Goal: Information Seeking & Learning: Learn about a topic

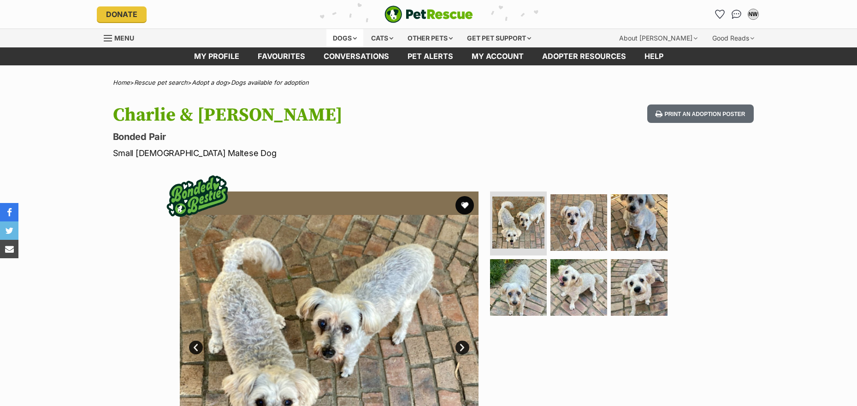
click at [338, 42] on div "Dogs" at bounding box center [344, 38] width 37 height 18
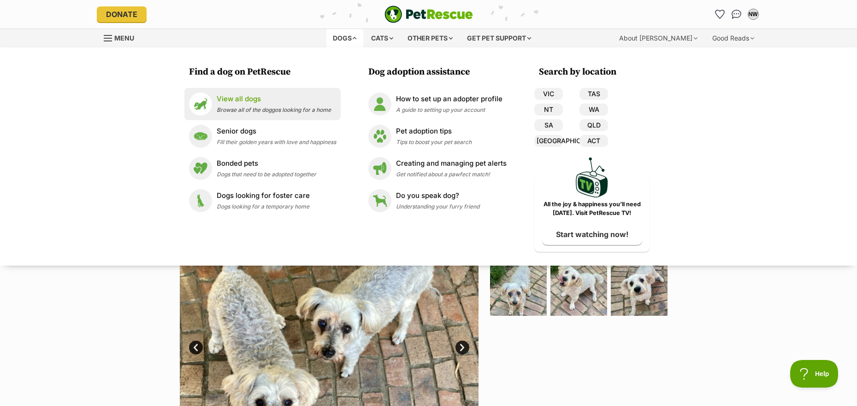
click at [226, 103] on p "View all dogs" at bounding box center [274, 99] width 114 height 11
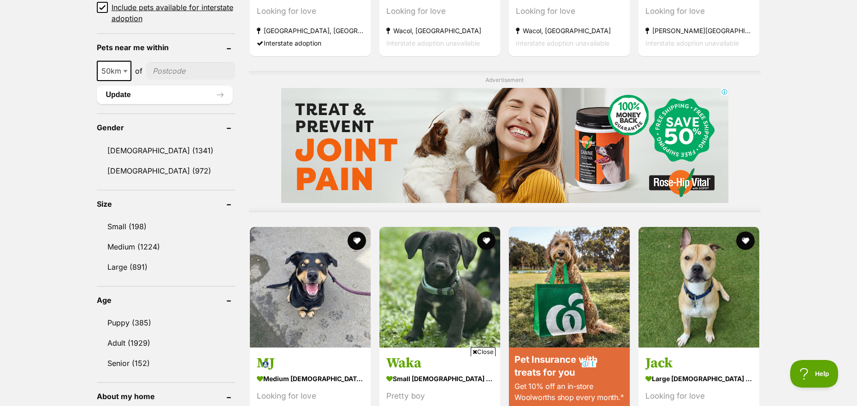
scroll to position [691, 0]
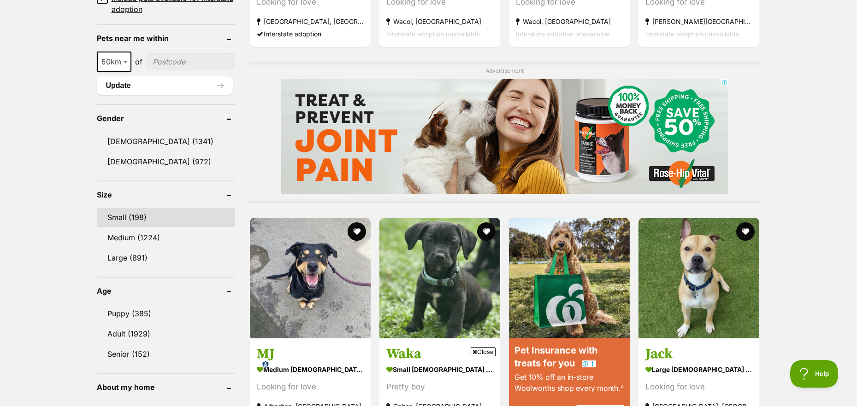
click at [135, 216] on link "Small (198)" at bounding box center [166, 217] width 138 height 19
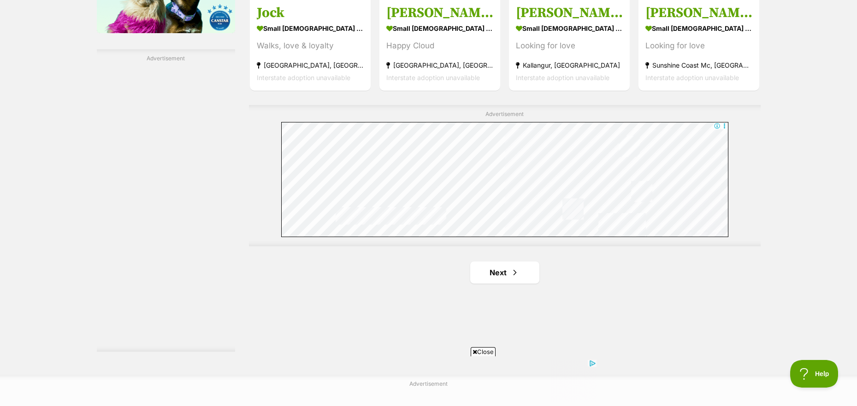
scroll to position [1659, 0]
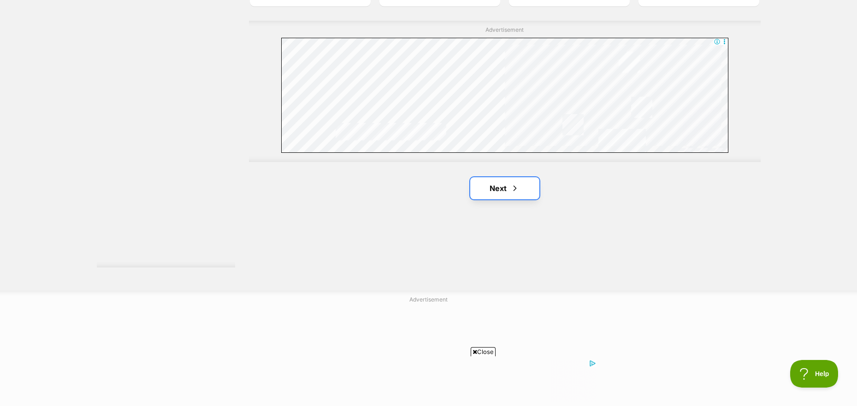
click at [486, 187] on link "Next" at bounding box center [504, 188] width 69 height 22
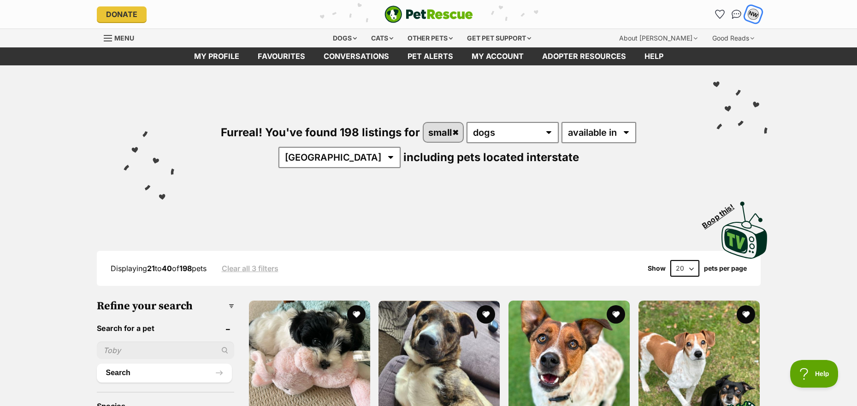
click at [753, 17] on div "NW" at bounding box center [753, 14] width 12 height 12
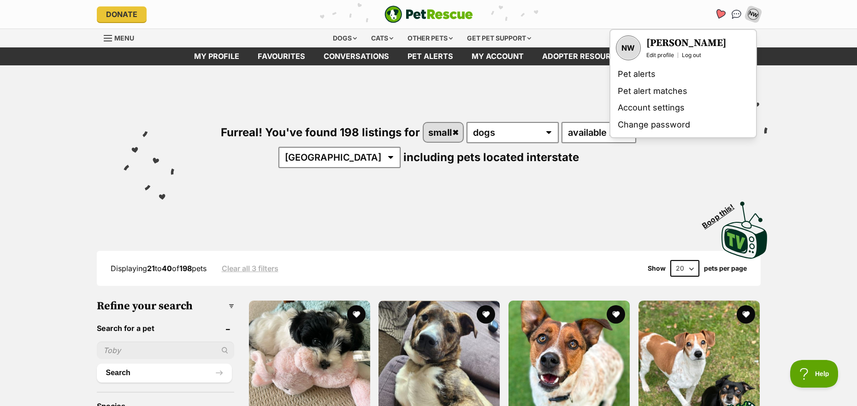
click at [720, 14] on icon "Favourites" at bounding box center [719, 14] width 11 height 11
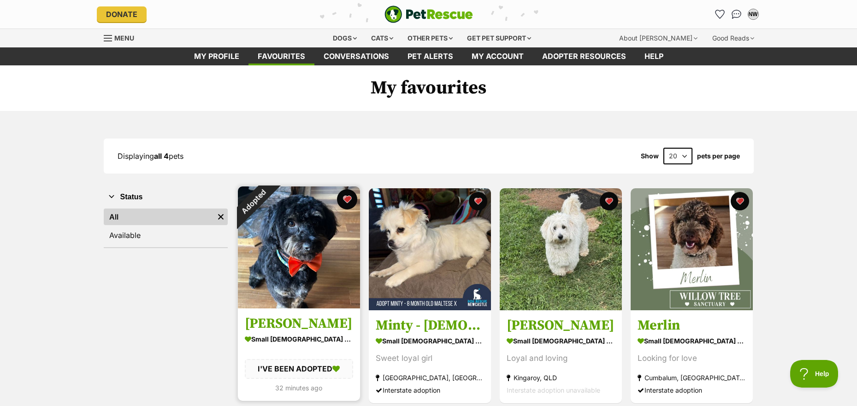
click at [342, 202] on button "favourite" at bounding box center [347, 199] width 20 height 20
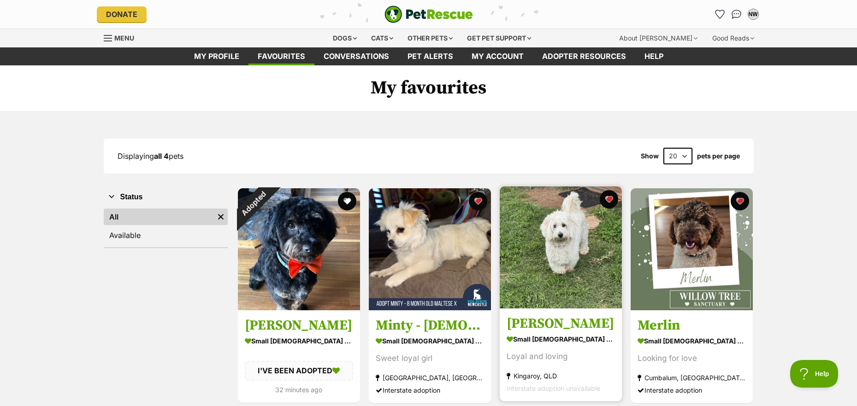
click at [559, 255] on img at bounding box center [561, 248] width 122 height 122
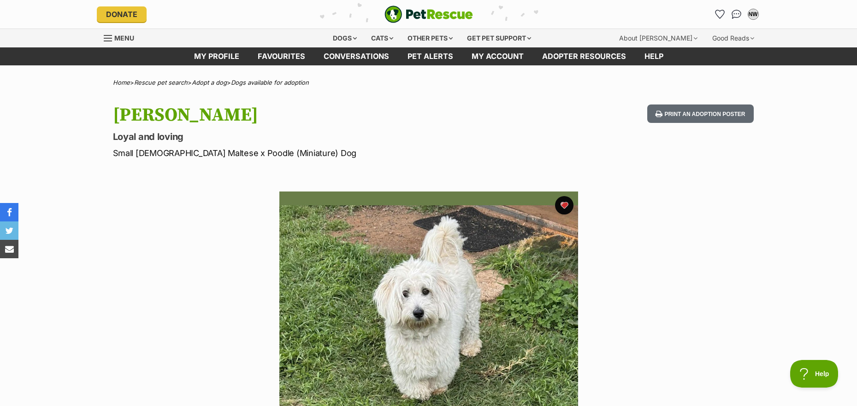
click at [110, 38] on span "Menu" at bounding box center [108, 38] width 8 height 1
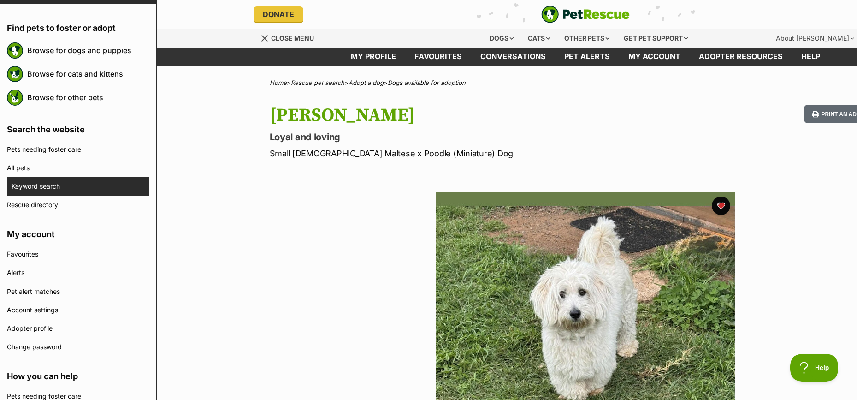
scroll to position [92, 0]
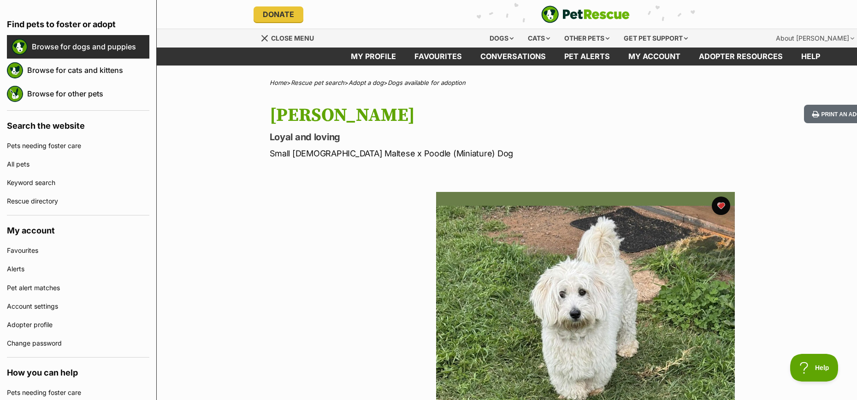
click at [76, 44] on link "Browse for dogs and puppies" at bounding box center [91, 46] width 118 height 19
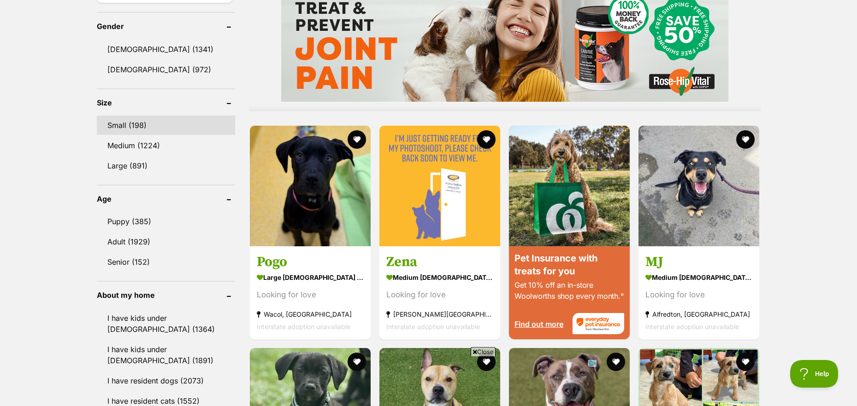
click at [128, 119] on link "Small (198)" at bounding box center [166, 125] width 138 height 19
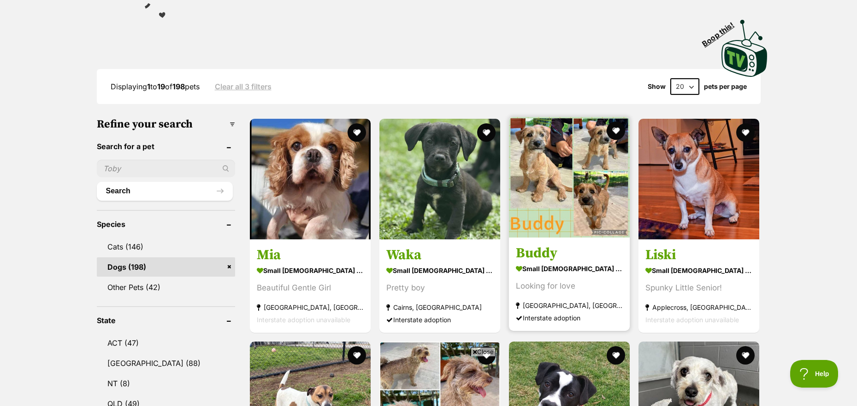
scroll to position [230, 0]
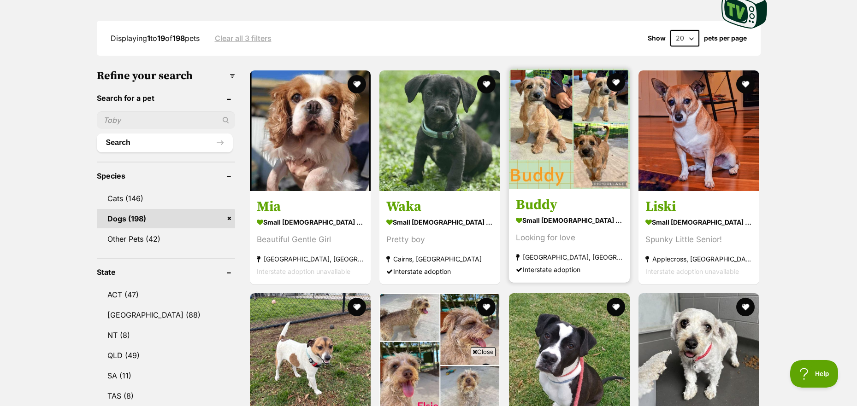
click at [561, 115] on img at bounding box center [569, 129] width 121 height 121
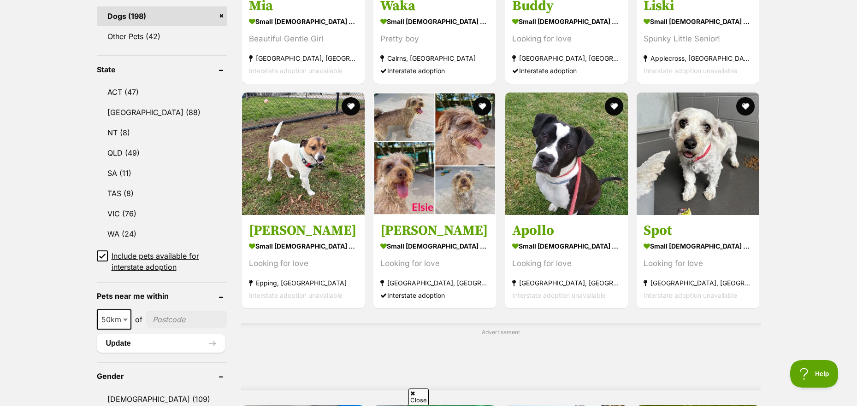
scroll to position [507, 0]
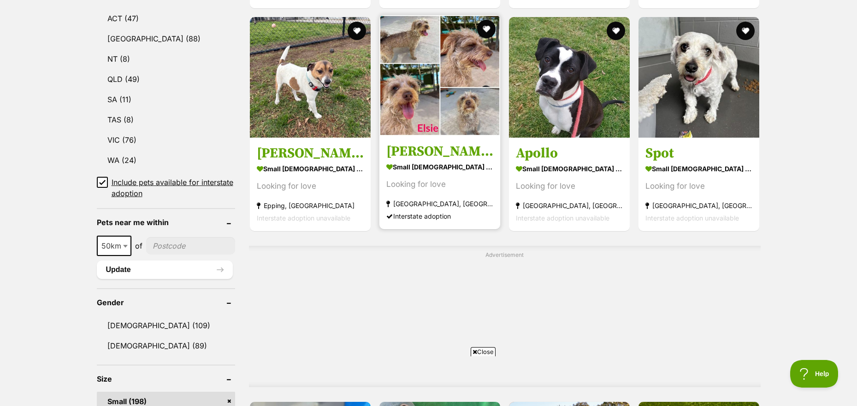
click at [424, 107] on img at bounding box center [439, 75] width 121 height 121
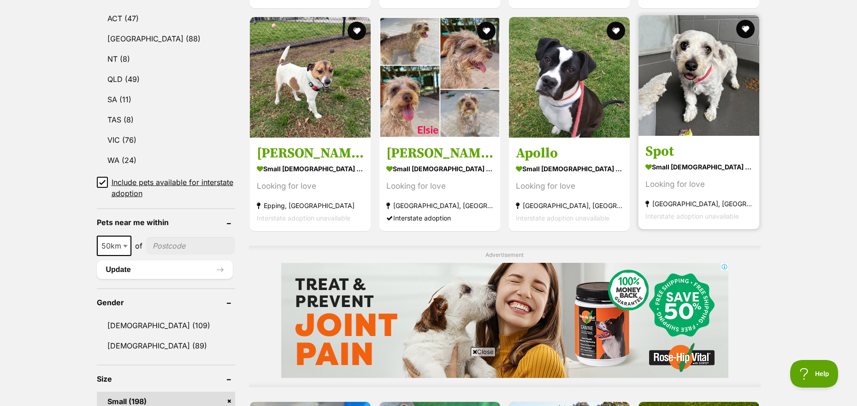
scroll to position [0, 0]
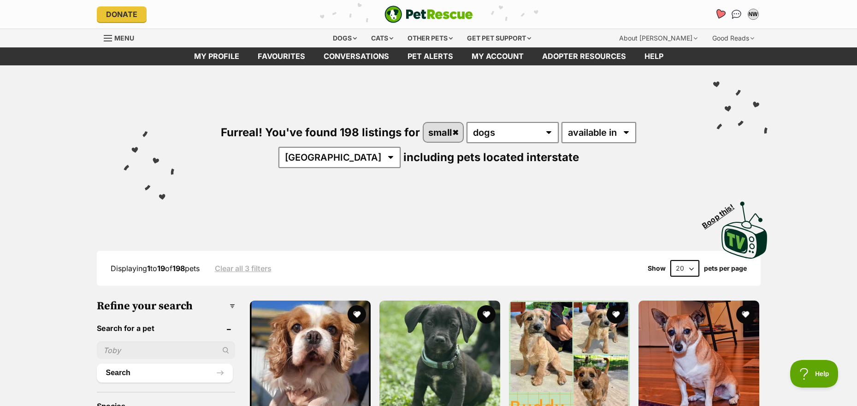
click at [717, 13] on icon "Favourites" at bounding box center [719, 14] width 11 height 11
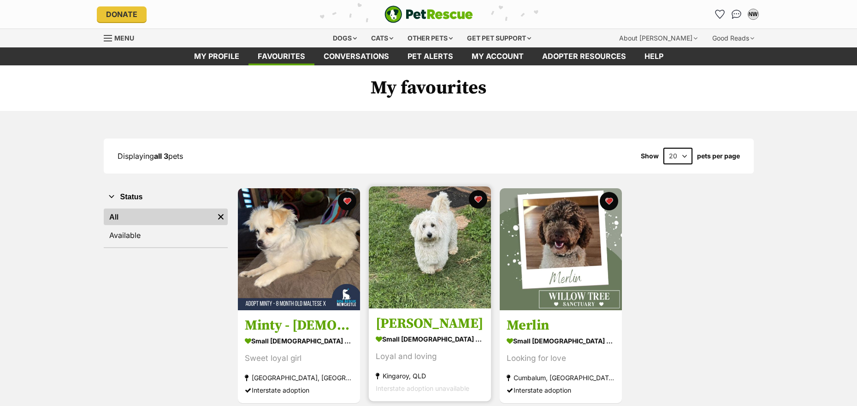
click at [419, 209] on img at bounding box center [430, 248] width 122 height 122
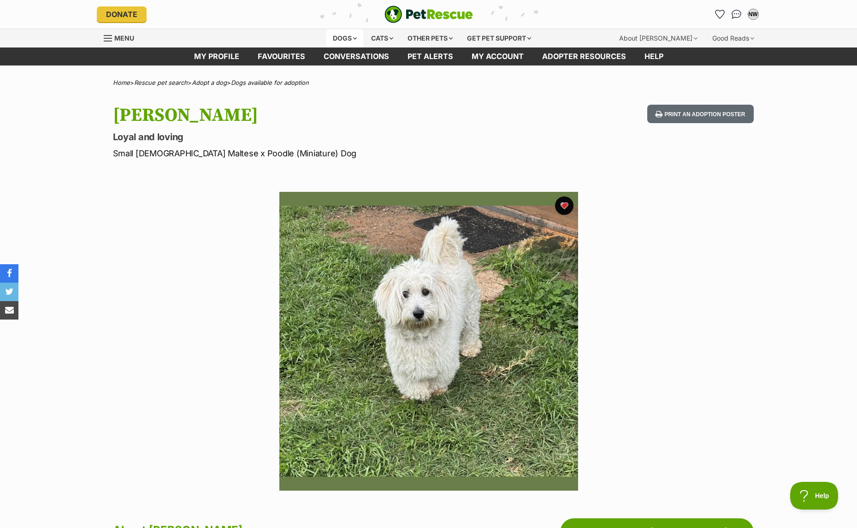
click at [332, 37] on div "Dogs" at bounding box center [344, 38] width 37 height 18
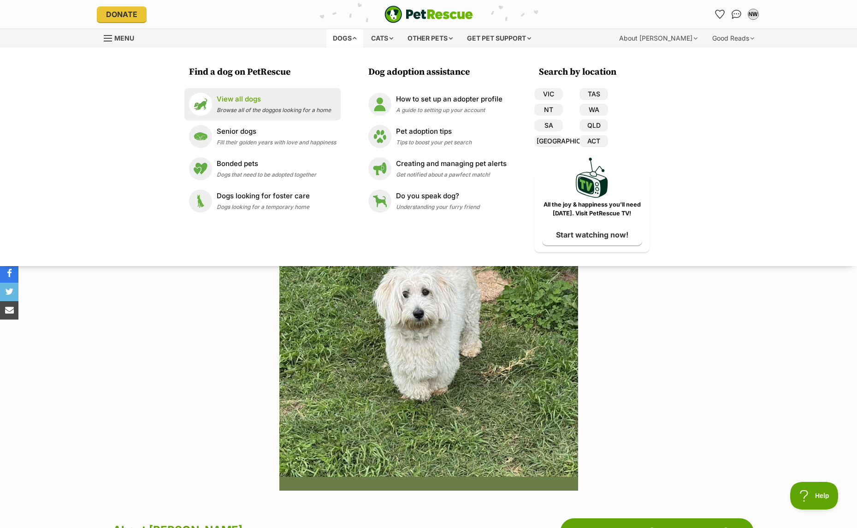
click at [251, 100] on p "View all dogs" at bounding box center [274, 99] width 114 height 11
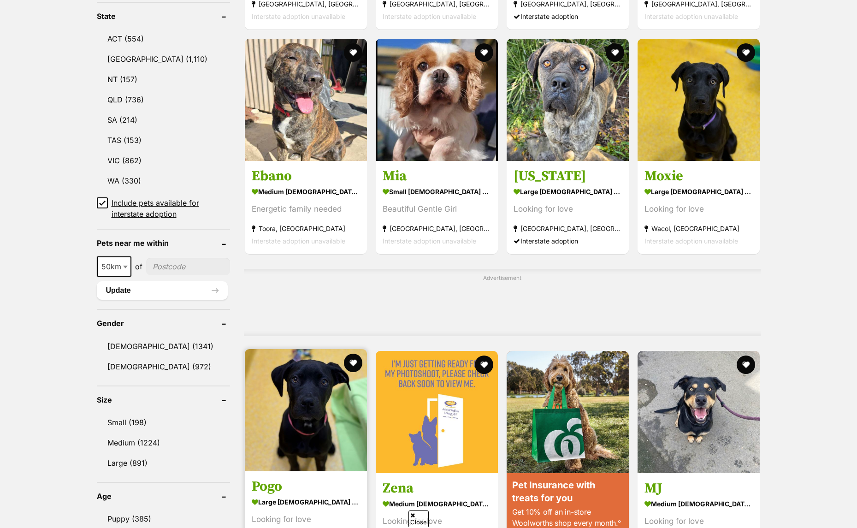
scroll to position [645, 0]
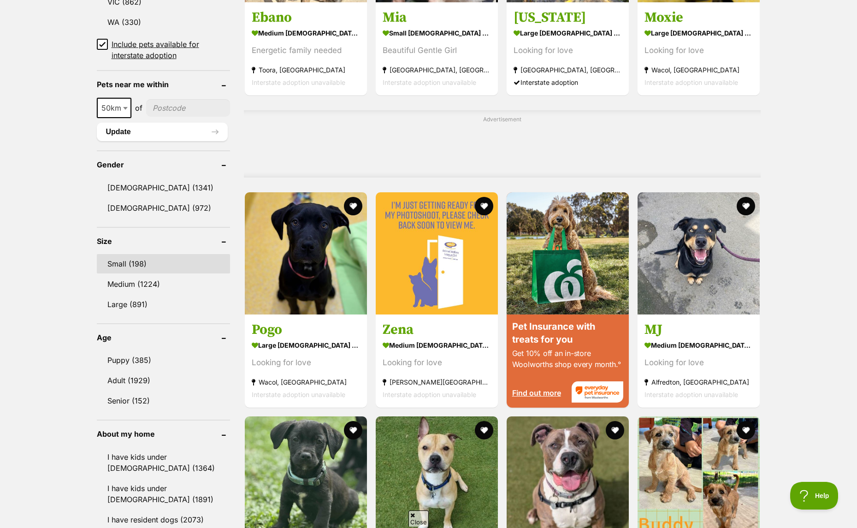
click at [126, 264] on link "Small (198)" at bounding box center [163, 263] width 133 height 19
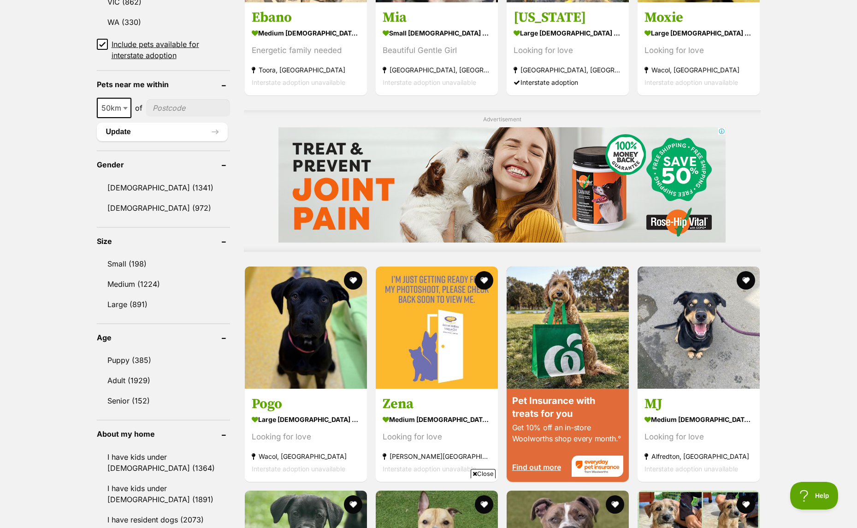
scroll to position [0, 0]
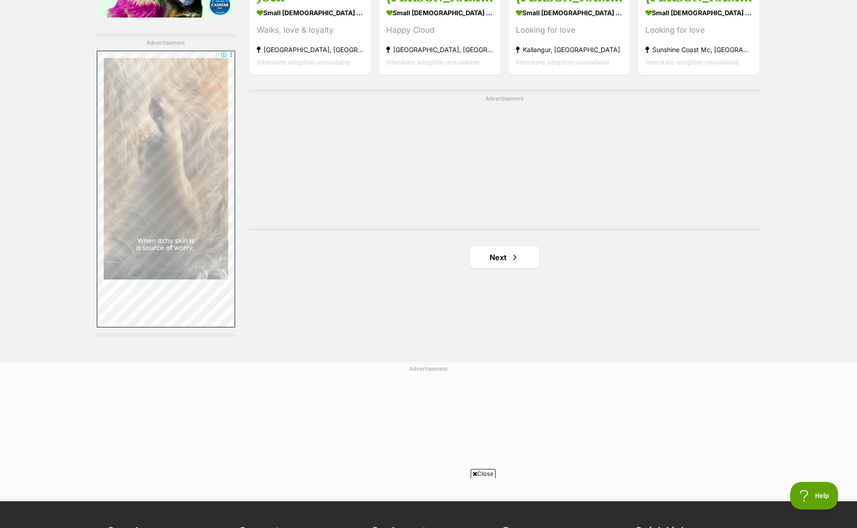
scroll to position [1613, 0]
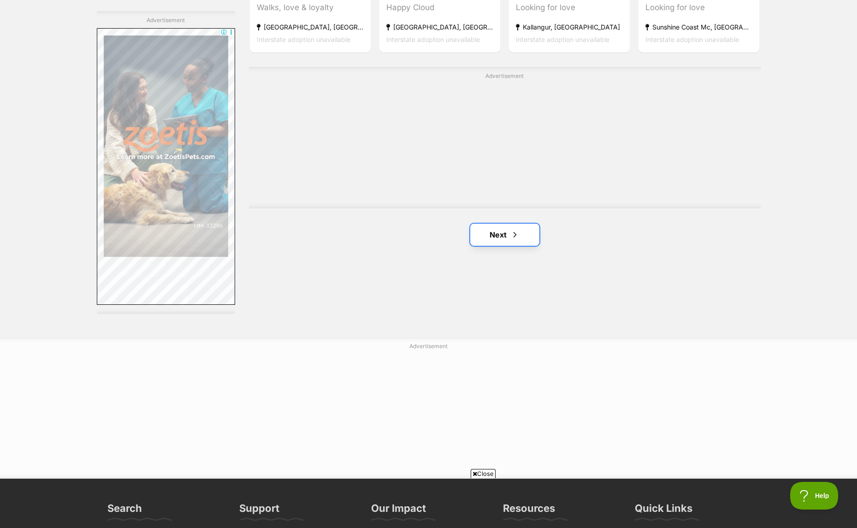
click at [492, 229] on link "Next" at bounding box center [504, 234] width 69 height 22
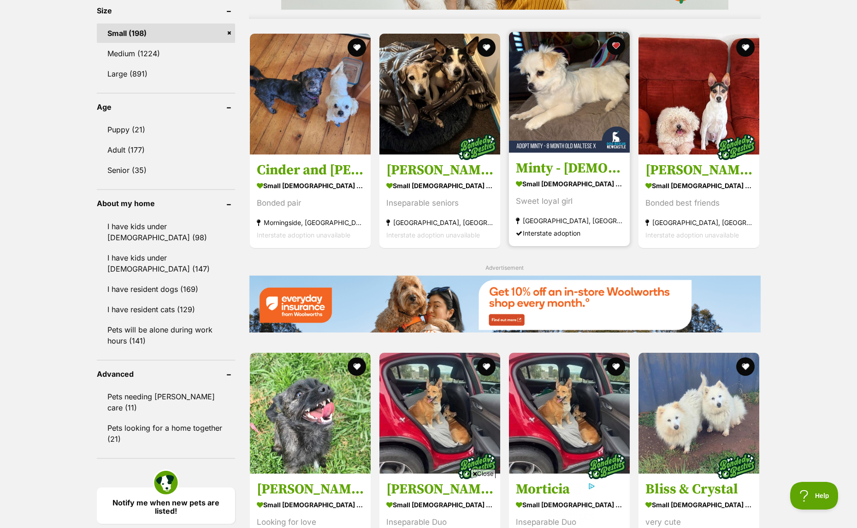
click at [574, 74] on img at bounding box center [569, 92] width 121 height 121
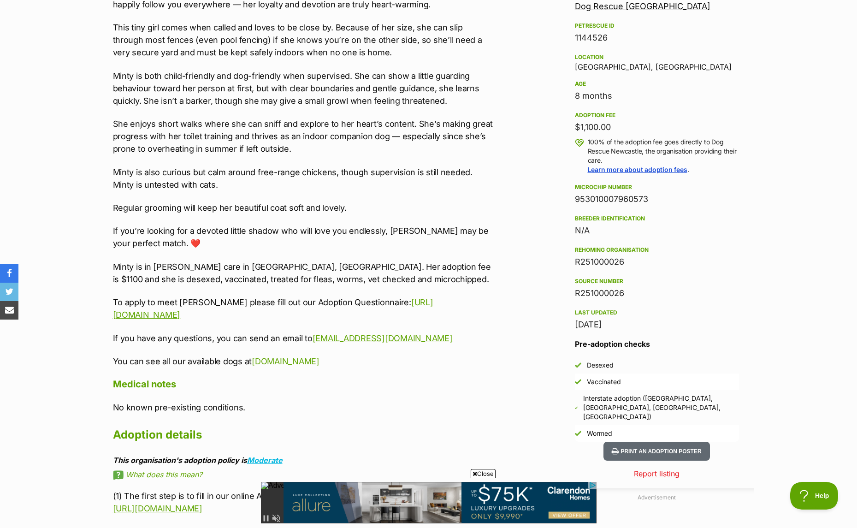
scroll to position [599, 0]
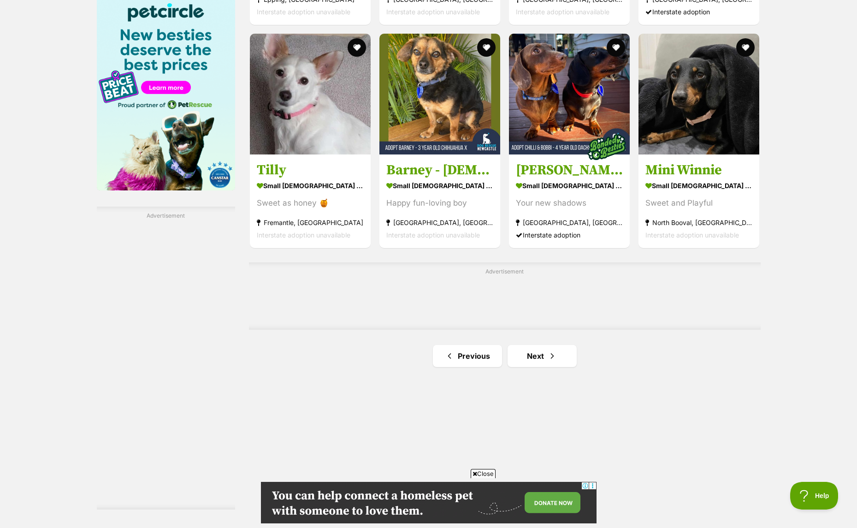
click at [546, 287] on div "Advertisement" at bounding box center [504, 295] width 511 height 67
click at [558, 351] on link "Next" at bounding box center [541, 356] width 69 height 22
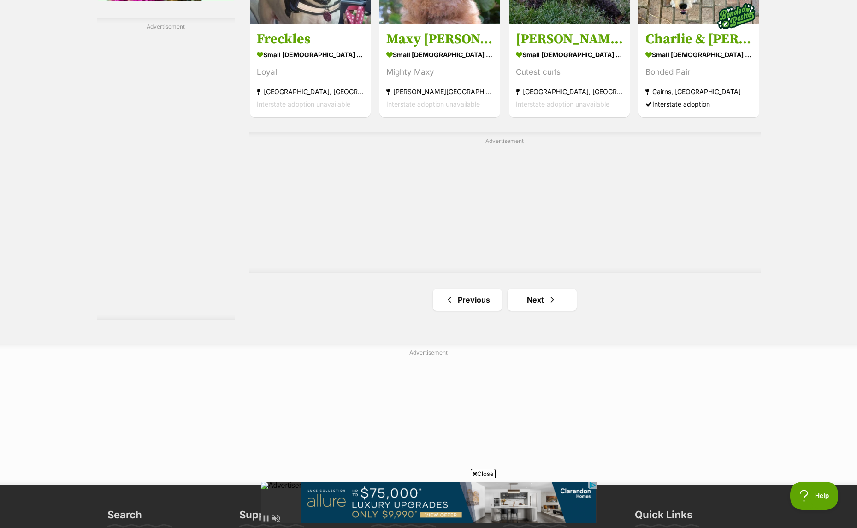
scroll to position [1613, 0]
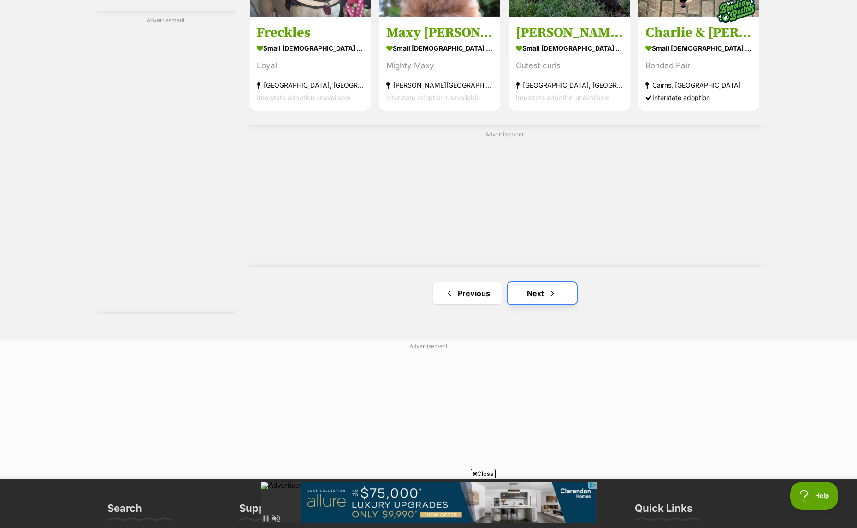
click at [548, 295] on span "Next page" at bounding box center [551, 293] width 9 height 11
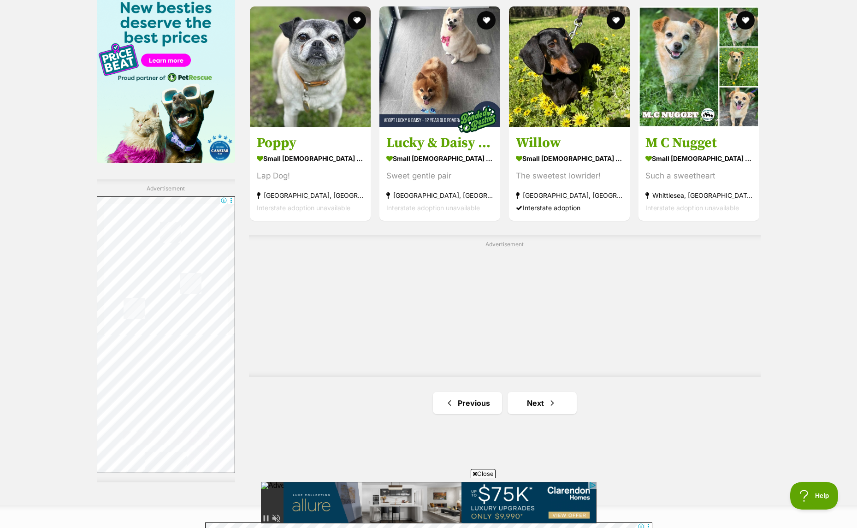
scroll to position [1521, 0]
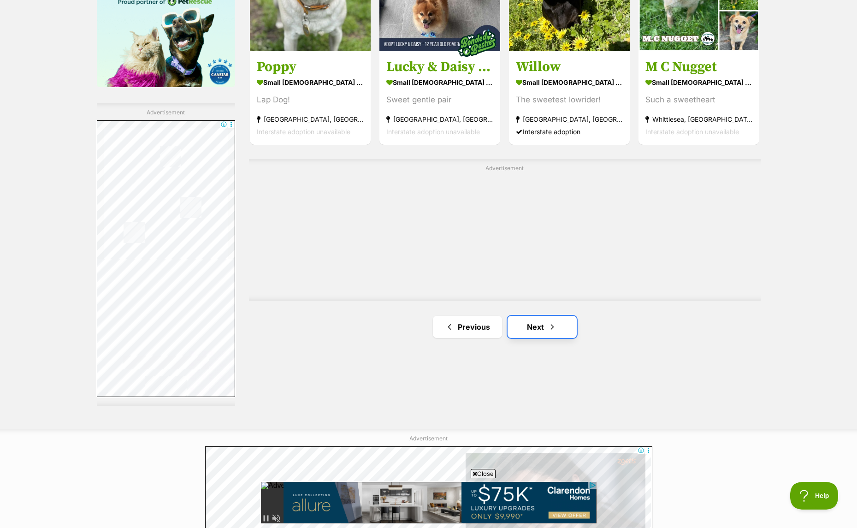
click at [546, 328] on link "Next" at bounding box center [541, 327] width 69 height 22
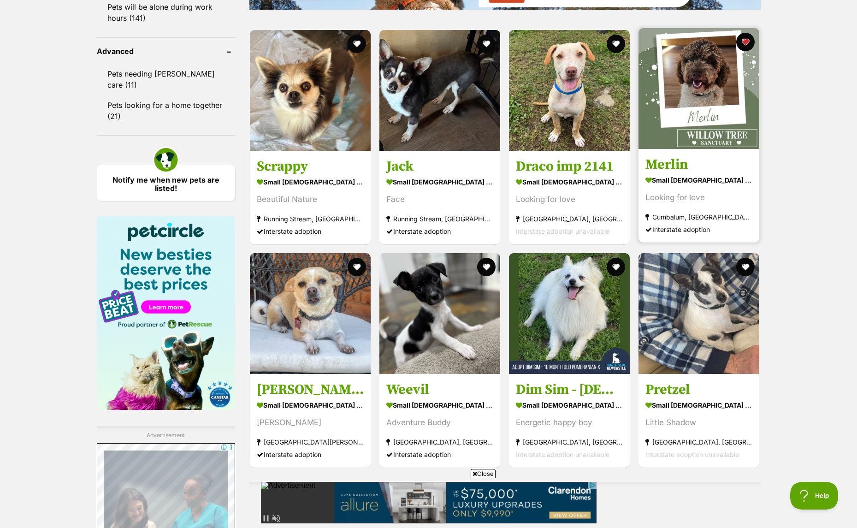
click at [702, 81] on img at bounding box center [698, 88] width 121 height 121
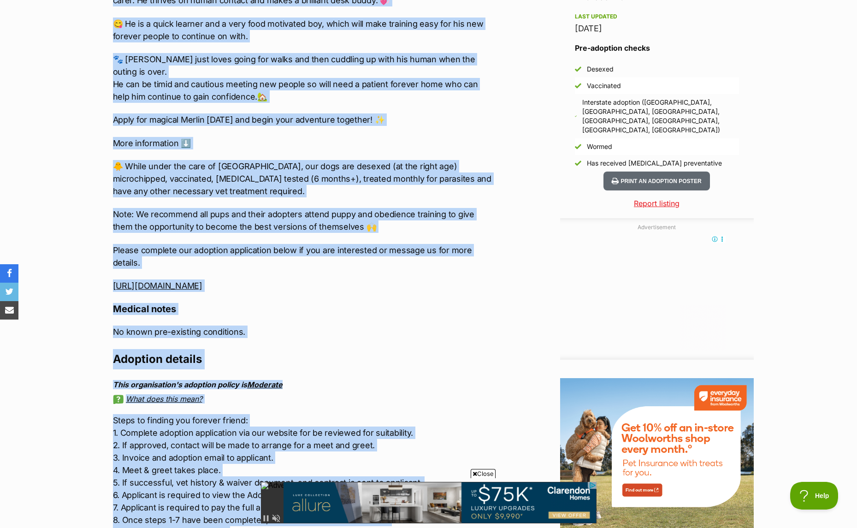
scroll to position [851, 0]
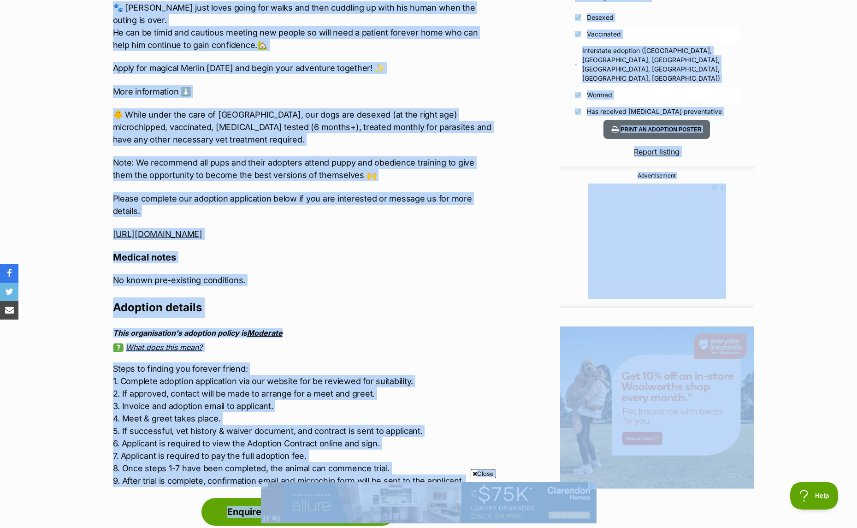
drag, startPoint x: 371, startPoint y: 829, endPoint x: 475, endPoint y: 483, distance: 361.3
copy div "About Merlin 🏡🐶Seeking Forever Home🐶🏡 Name: Merlin Breed: Poodle x Gender: Male…"
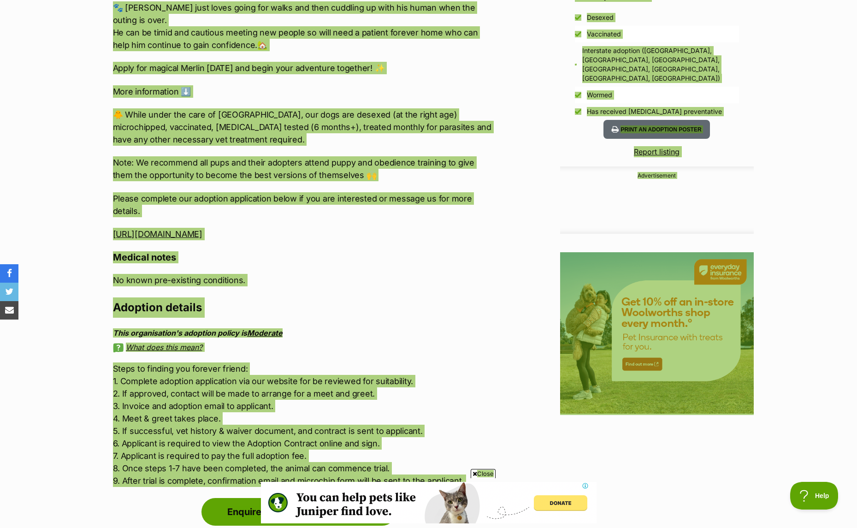
scroll to position [0, 0]
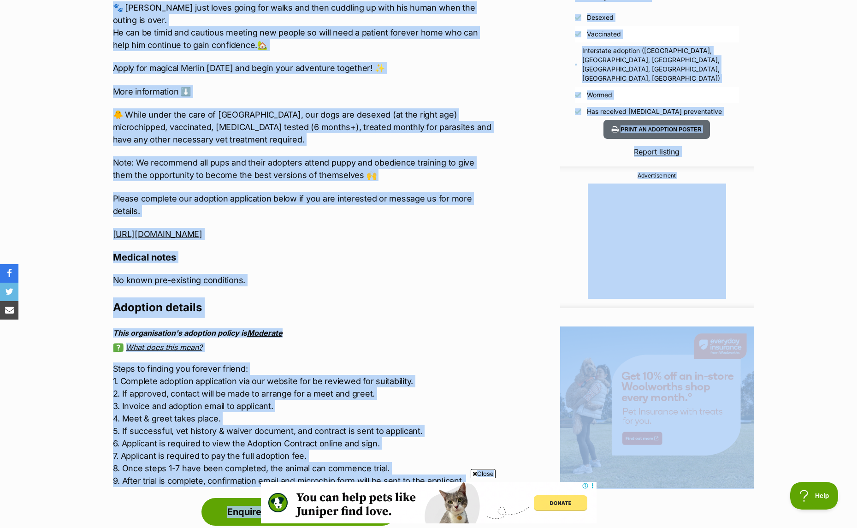
click at [540, 154] on div "Advertisement Adoption information I've been adopted! This pet is no longer ava…" at bounding box center [429, 164] width 650 height 1013
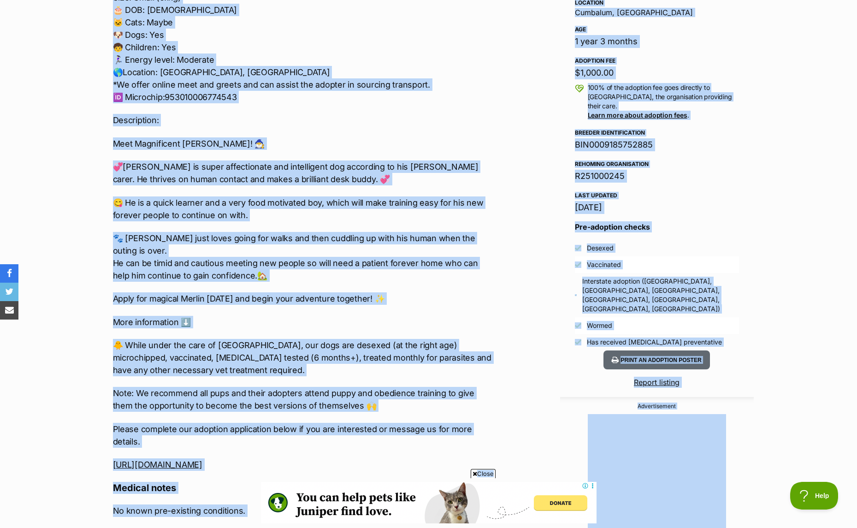
scroll to position [344, 0]
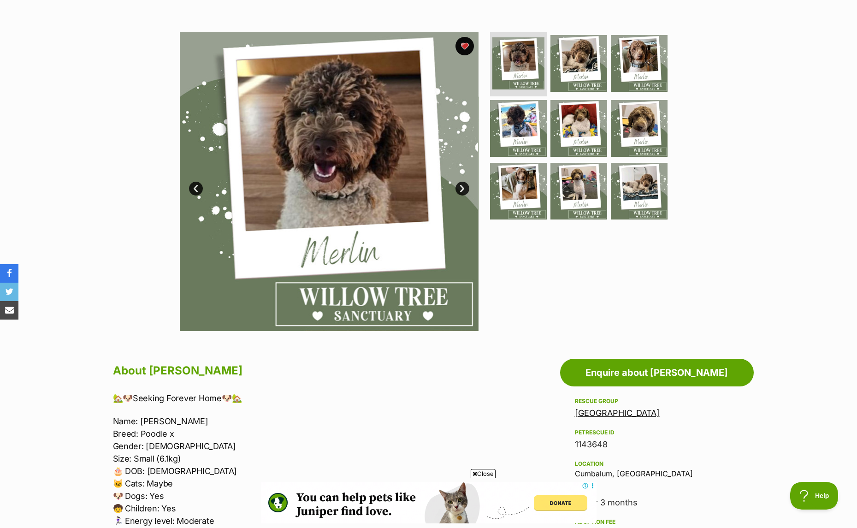
scroll to position [0, 0]
click at [793, 237] on div "Available 1 of 9 images 1 of 9 images 1 of 9 images 1 of 9 images 1 of 9 images…" at bounding box center [428, 174] width 857 height 312
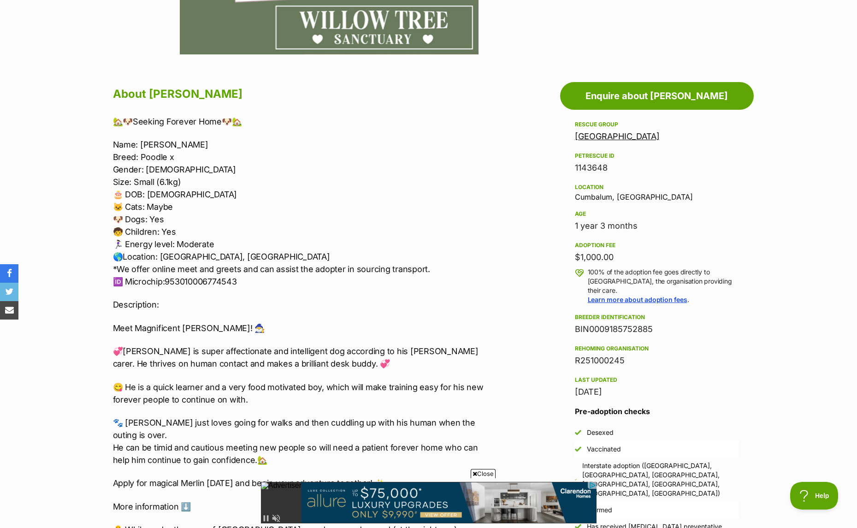
scroll to position [113, 0]
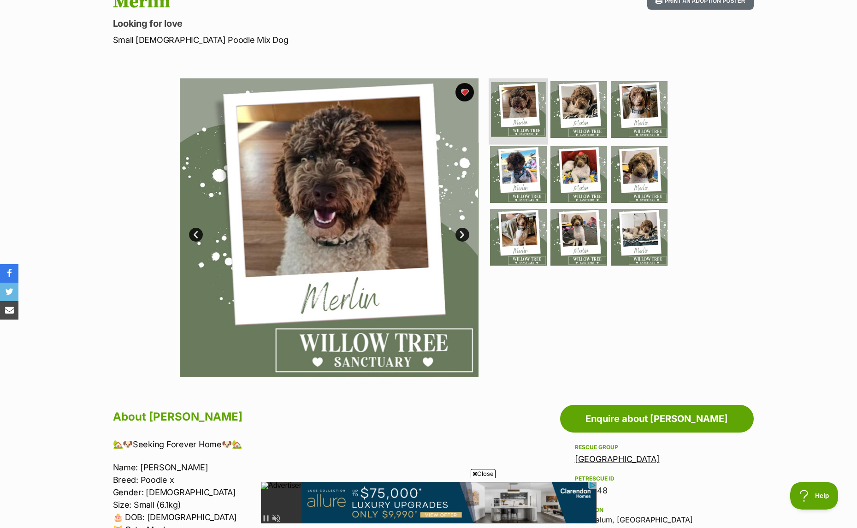
click at [507, 100] on img at bounding box center [518, 109] width 55 height 55
click at [470, 234] on img at bounding box center [329, 227] width 299 height 299
click at [466, 233] on link "Next" at bounding box center [462, 235] width 14 height 14
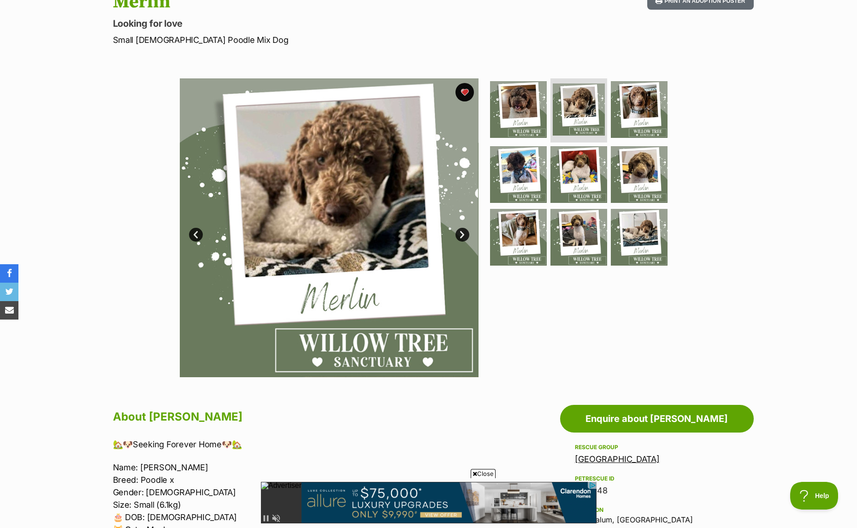
click at [466, 233] on link "Next" at bounding box center [462, 235] width 14 height 14
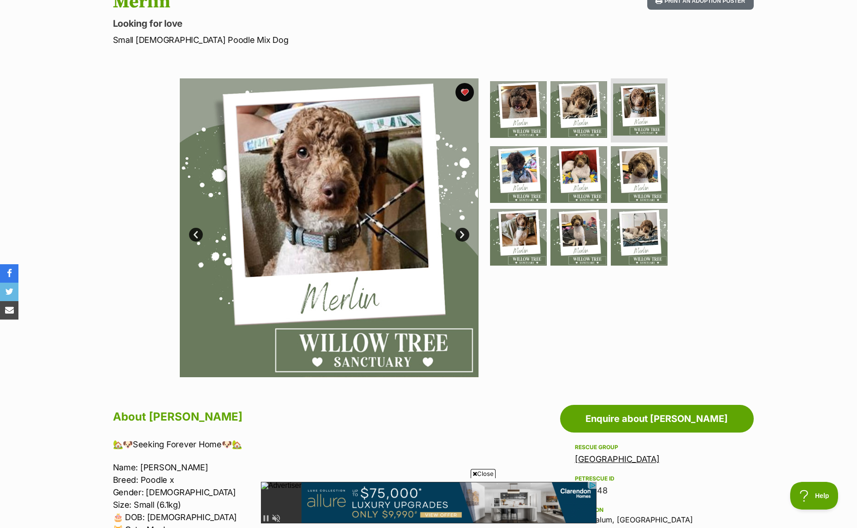
click at [466, 233] on link "Next" at bounding box center [462, 235] width 14 height 14
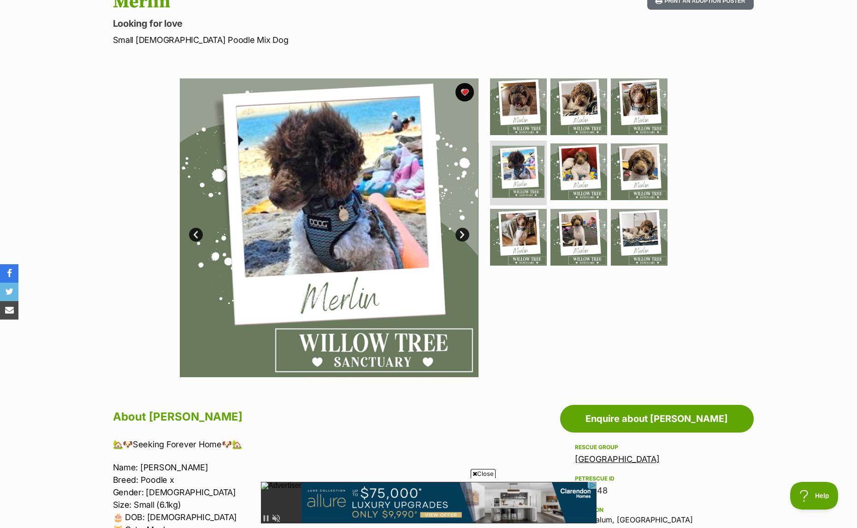
click at [466, 233] on link "Next" at bounding box center [462, 235] width 14 height 14
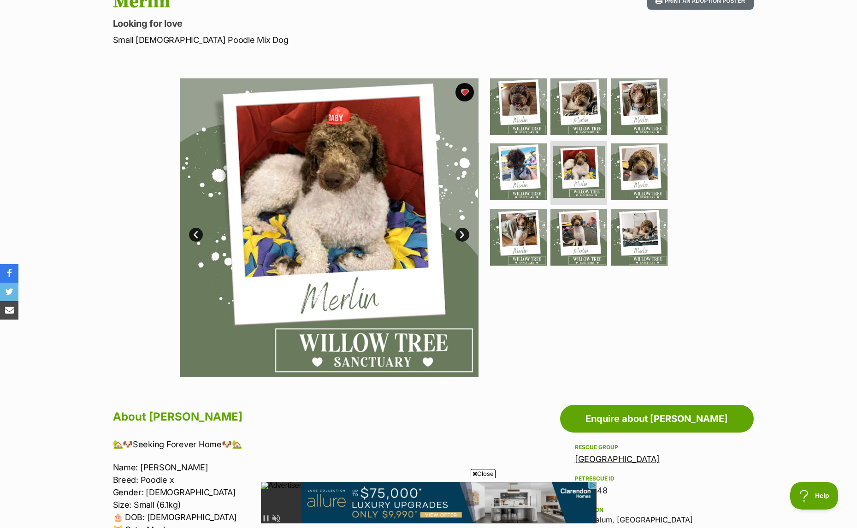
click at [466, 233] on link "Next" at bounding box center [462, 235] width 14 height 14
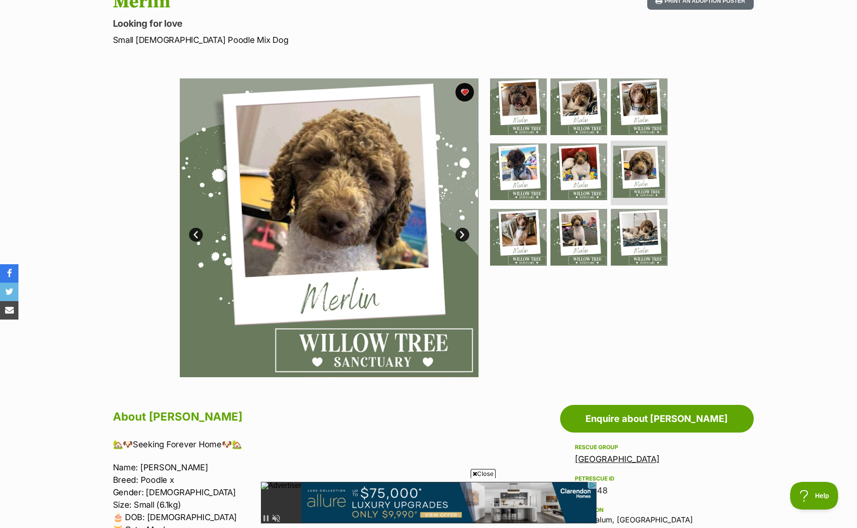
click at [466, 233] on link "Next" at bounding box center [462, 235] width 14 height 14
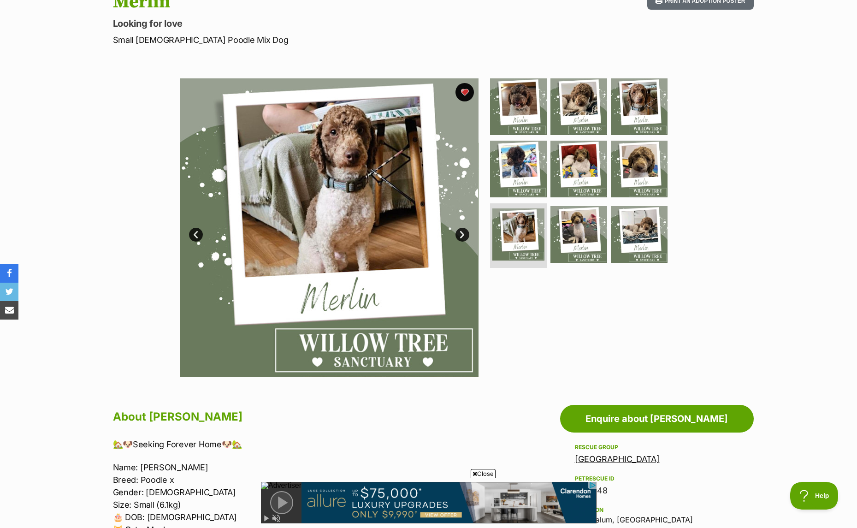
click at [466, 233] on link "Next" at bounding box center [462, 235] width 14 height 14
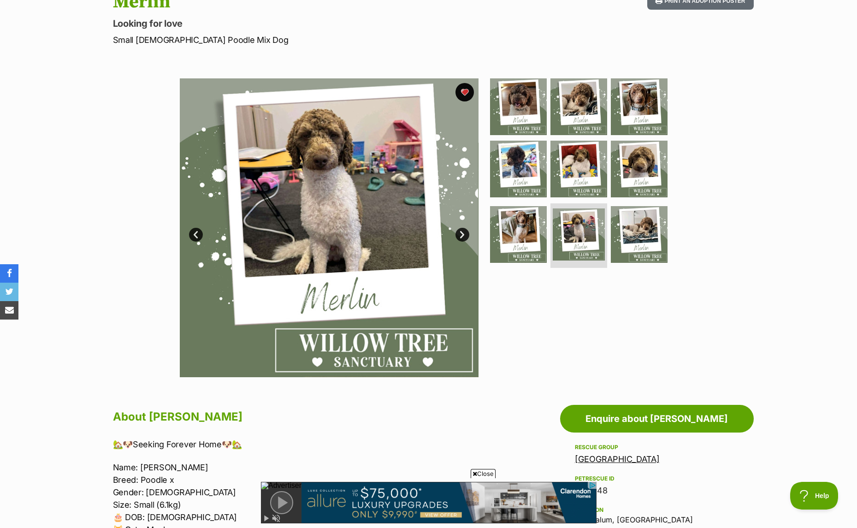
click at [466, 233] on link "Next" at bounding box center [462, 235] width 14 height 14
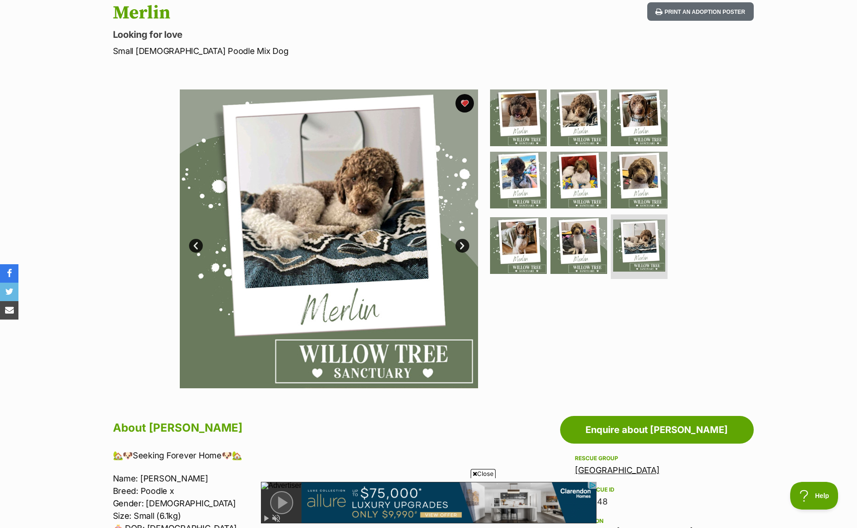
scroll to position [21, 0]
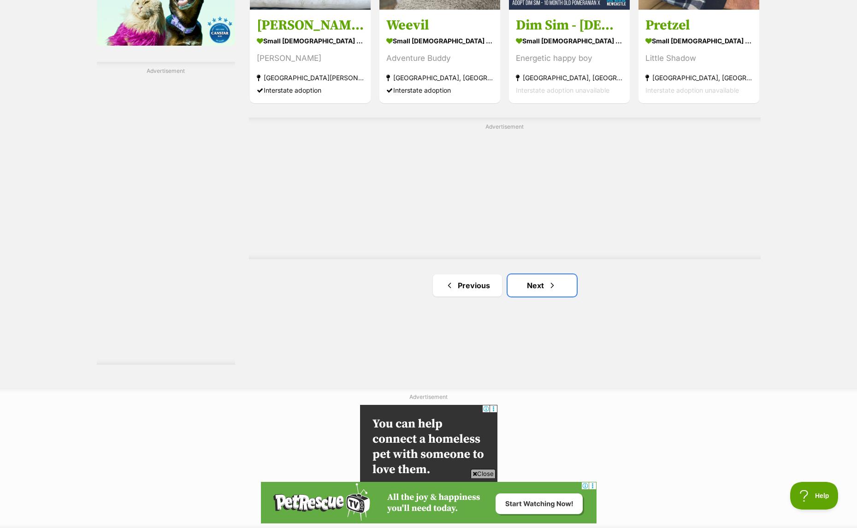
scroll to position [1562, 0]
drag, startPoint x: 552, startPoint y: 174, endPoint x: 737, endPoint y: 269, distance: 207.9
click at [552, 280] on span "Next page" at bounding box center [551, 285] width 9 height 11
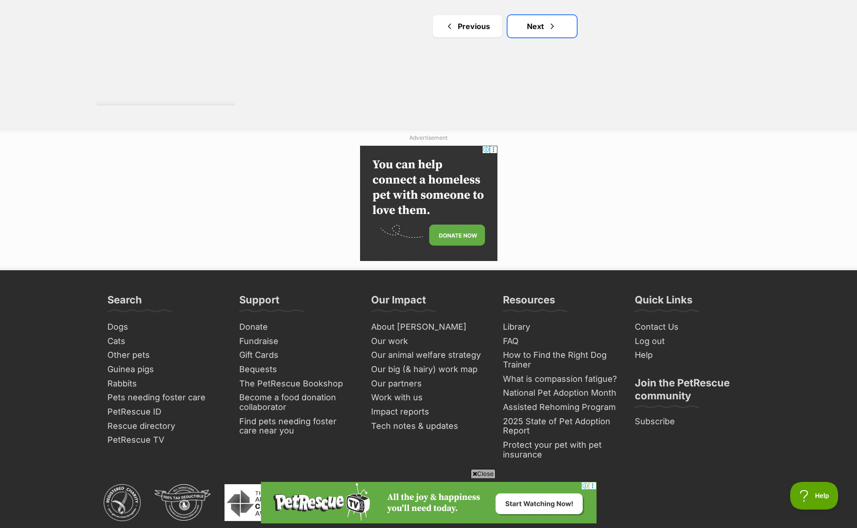
scroll to position [1838, 0]
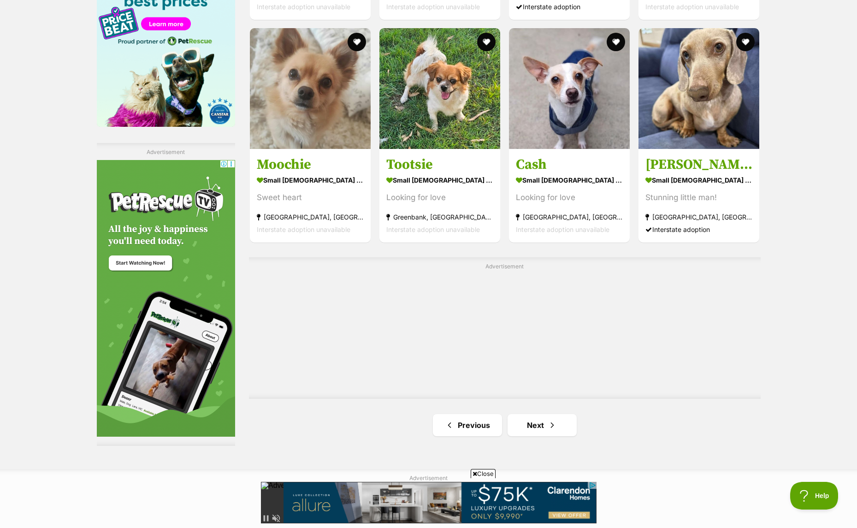
scroll to position [1648, 0]
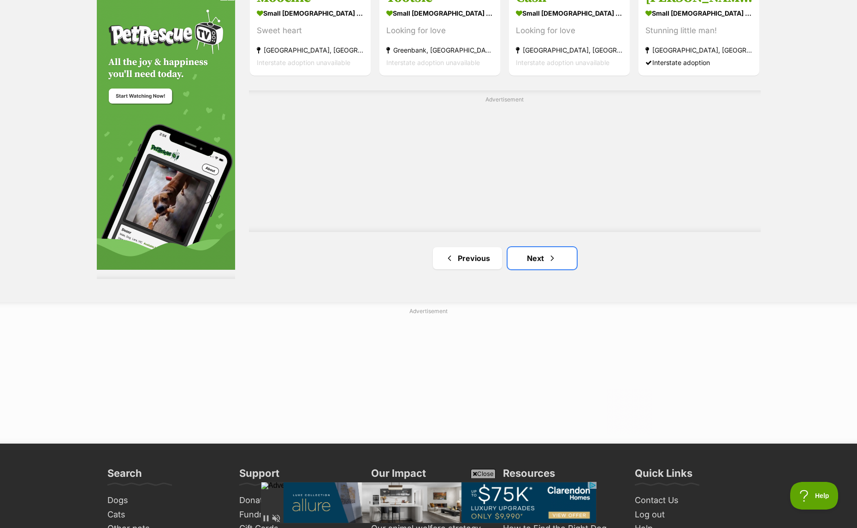
drag, startPoint x: 541, startPoint y: 258, endPoint x: 581, endPoint y: 269, distance: 41.7
click at [542, 258] on link "Next" at bounding box center [541, 258] width 69 height 22
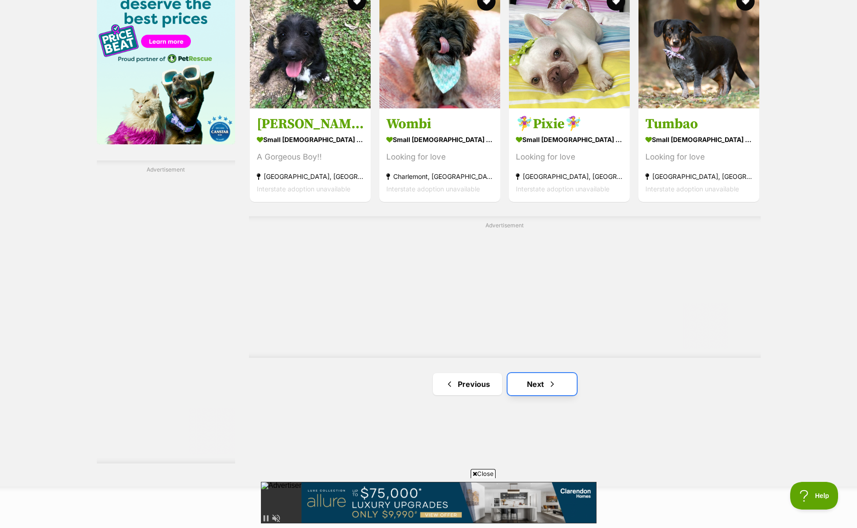
click at [546, 386] on link "Next" at bounding box center [541, 384] width 69 height 22
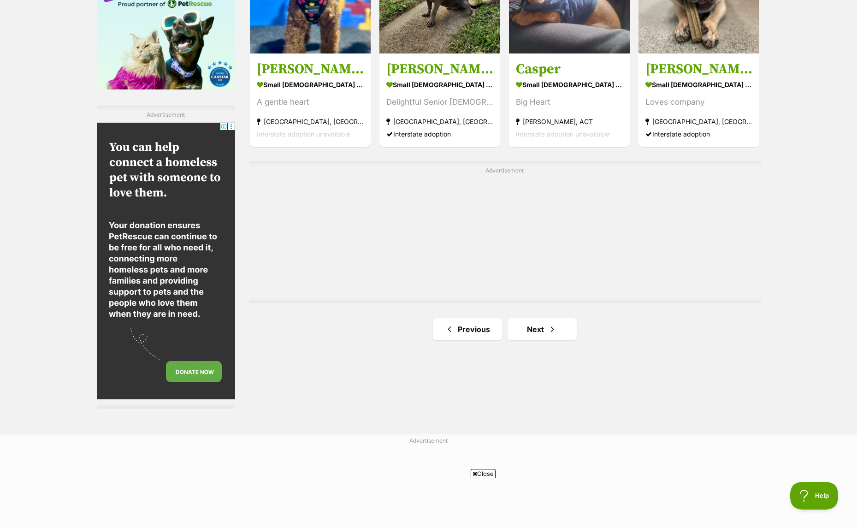
scroll to position [1567, 0]
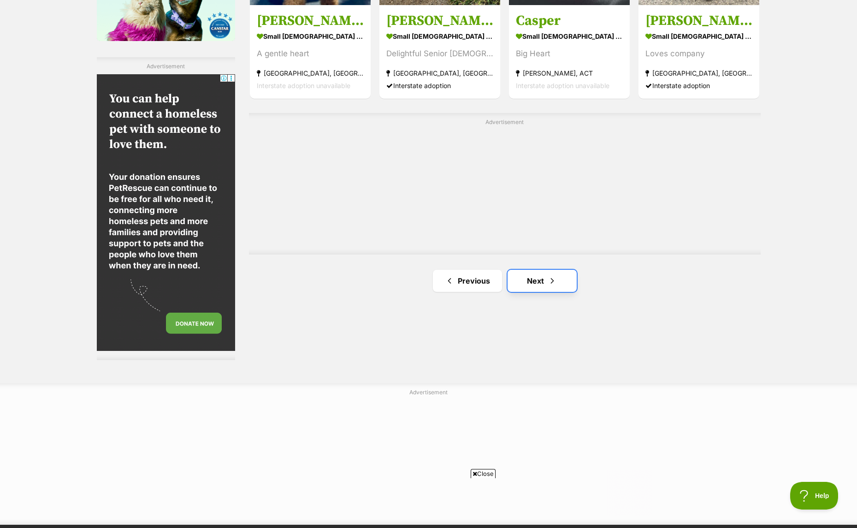
click at [555, 286] on link "Next" at bounding box center [541, 281] width 69 height 22
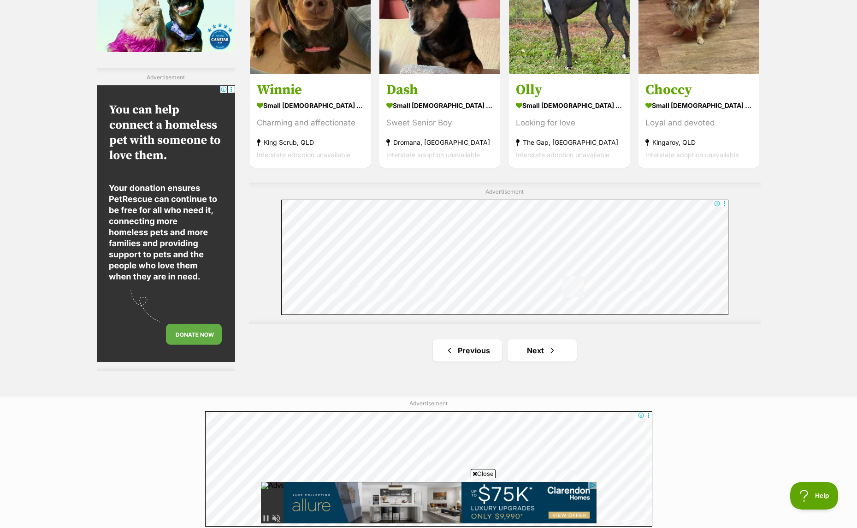
scroll to position [1567, 0]
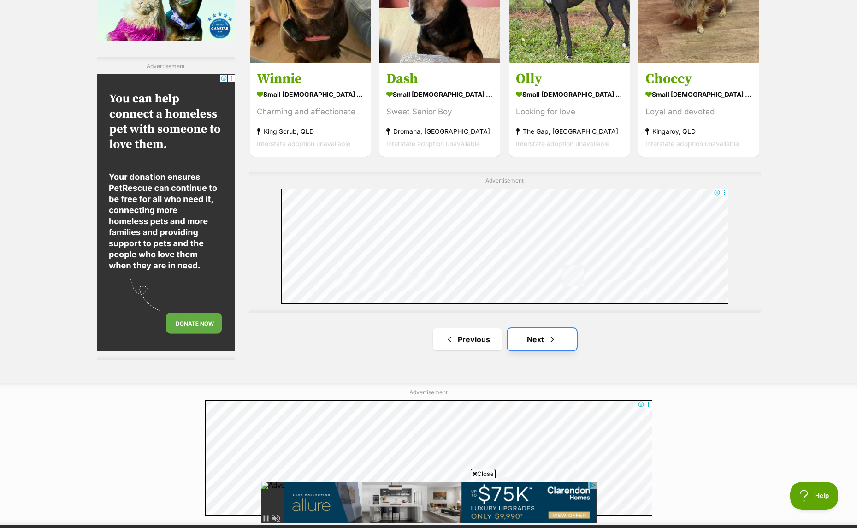
click at [561, 339] on link "Next" at bounding box center [541, 339] width 69 height 22
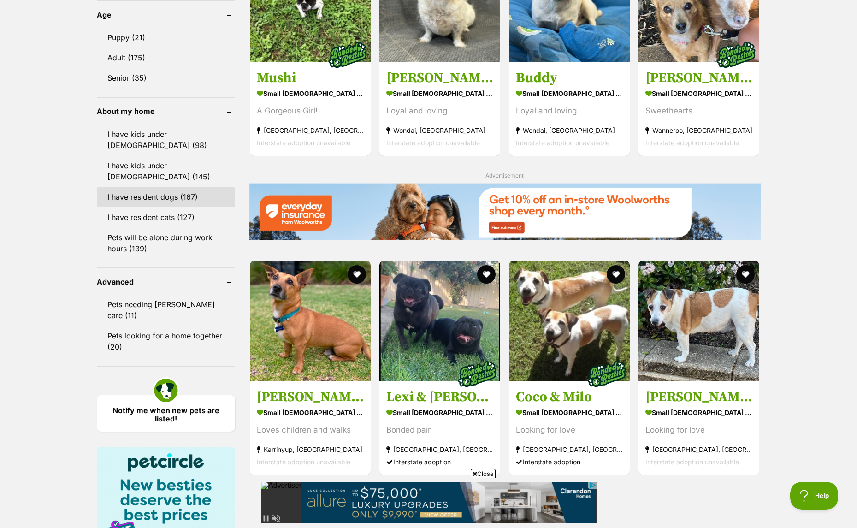
scroll to position [737, 0]
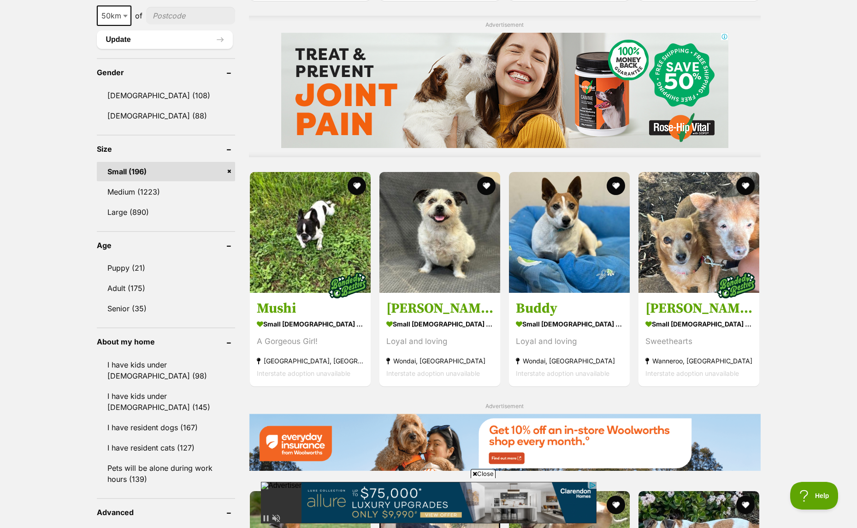
click at [132, 166] on link "Small (196)" at bounding box center [166, 171] width 138 height 19
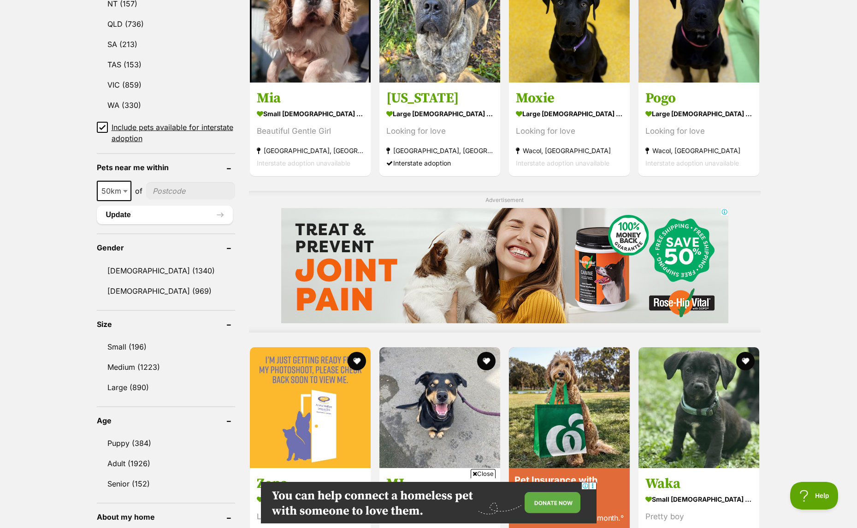
scroll to position [599, 0]
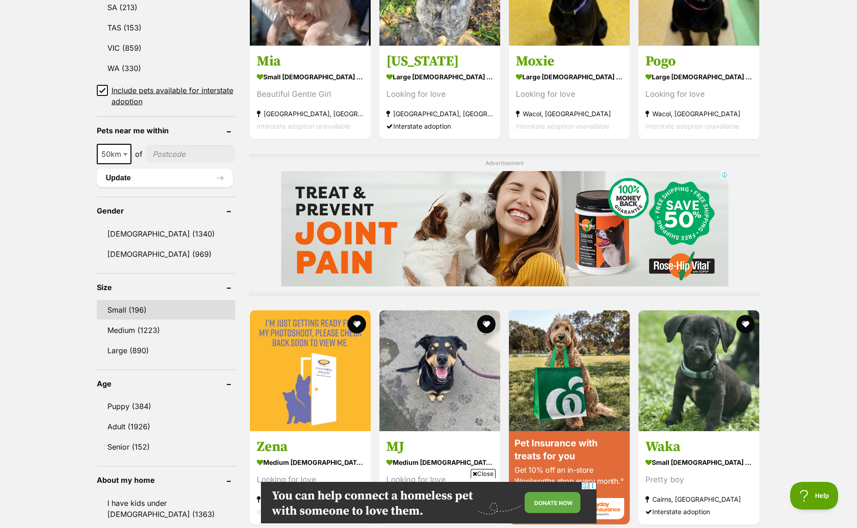
click at [142, 309] on link "Small (196)" at bounding box center [166, 309] width 138 height 19
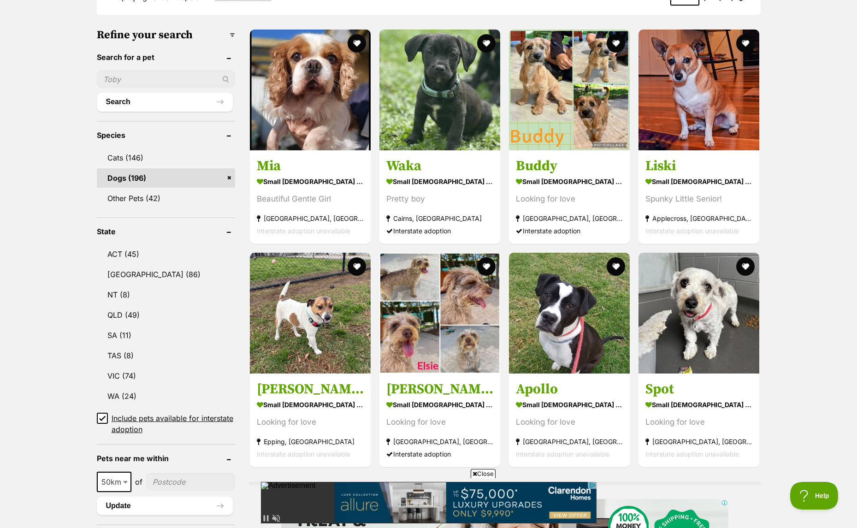
scroll to position [323, 0]
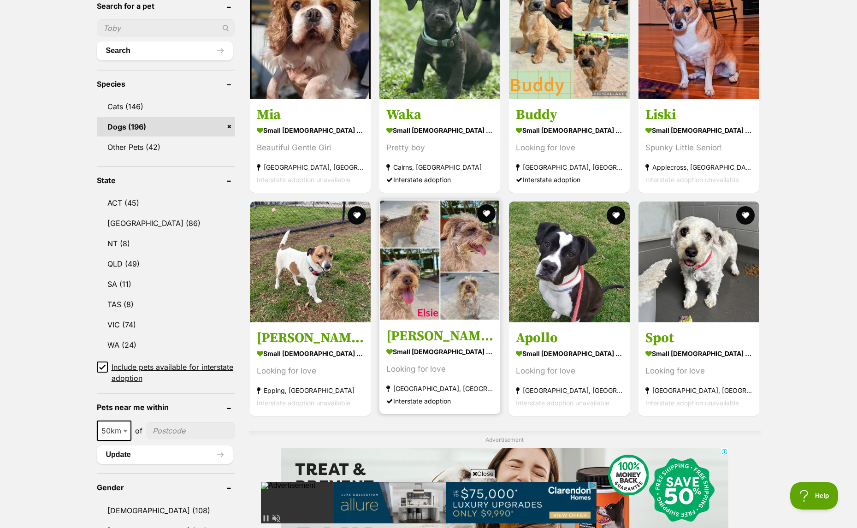
click at [420, 311] on img at bounding box center [439, 260] width 121 height 121
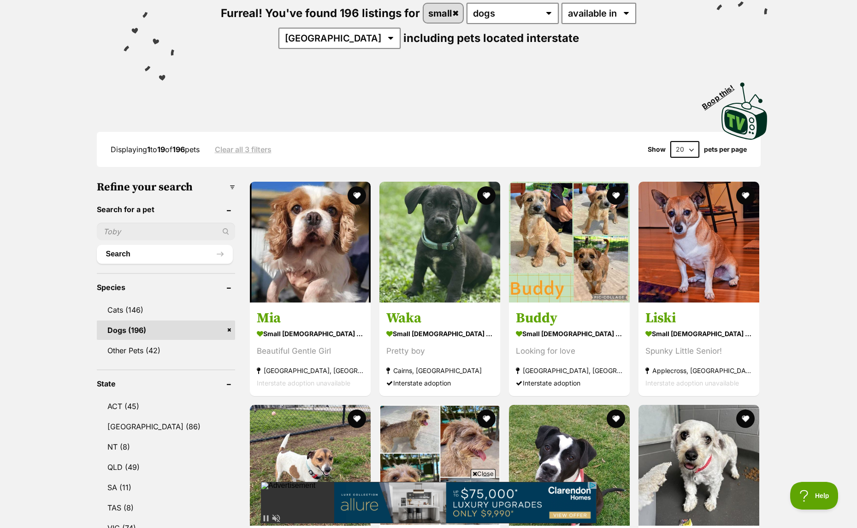
scroll to position [92, 0]
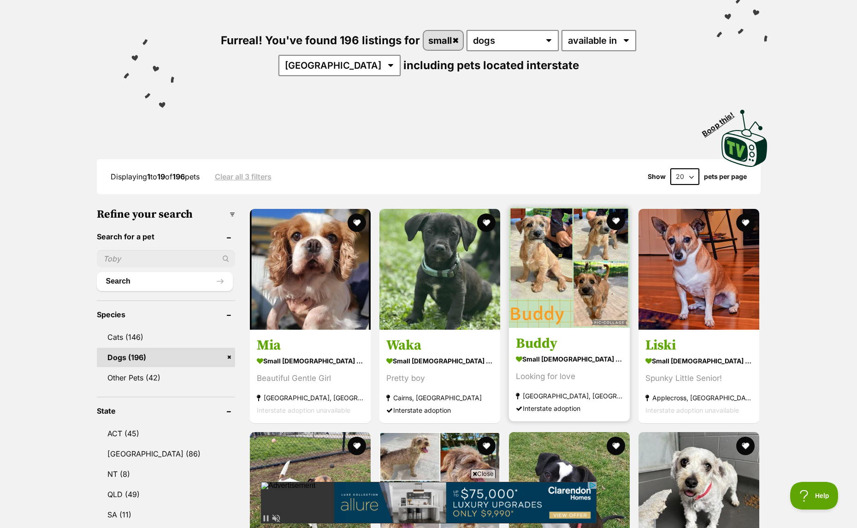
click at [560, 256] on img at bounding box center [569, 267] width 121 height 121
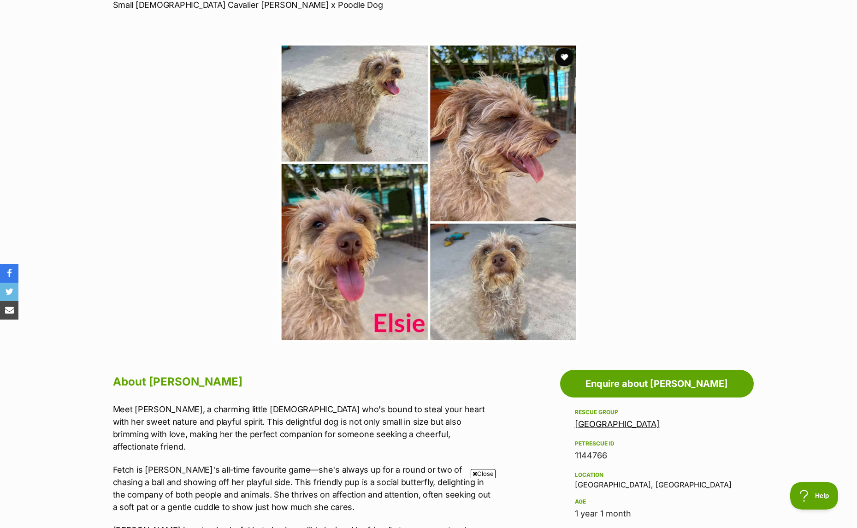
scroll to position [46, 0]
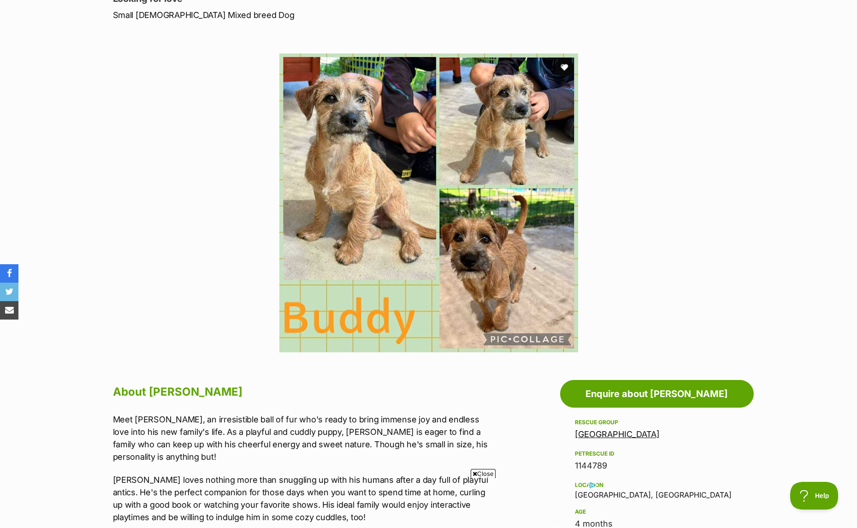
click at [123, 455] on div "Meet [PERSON_NAME], an irresistible ball of fur who's ready to bring immense jo…" at bounding box center [303, 516] width 381 height 206
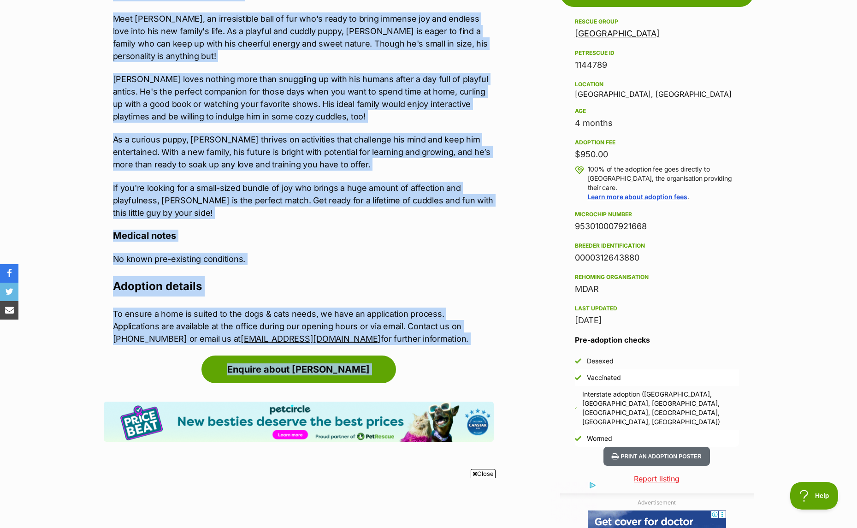
scroll to position [718, 0]
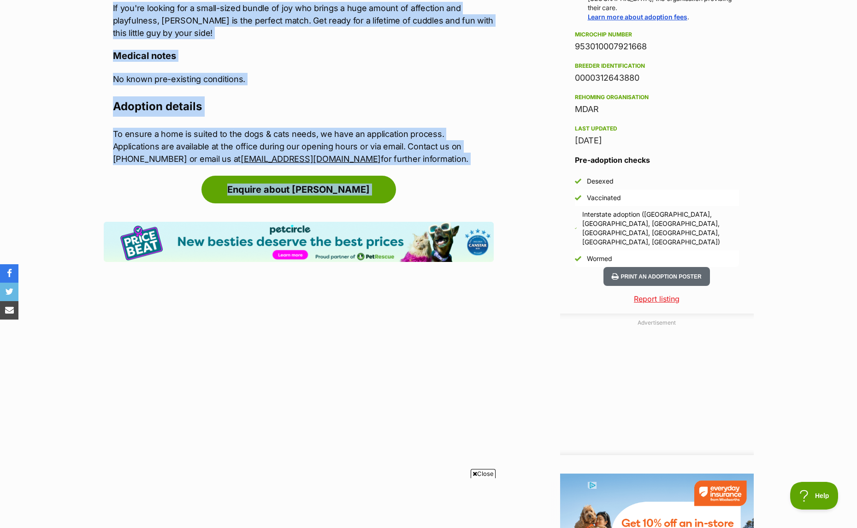
drag, startPoint x: 112, startPoint y: 209, endPoint x: 627, endPoint y: 143, distance: 519.4
click at [627, 143] on div "Advertisement Adoption information I've been adopted! This pet is no longer ava…" at bounding box center [429, 256] width 650 height 932
copy div "Lorem Ipsum Dolo Sitam, co adipiscingel sedd ei tem inc'u labor et dolor magnaa…"
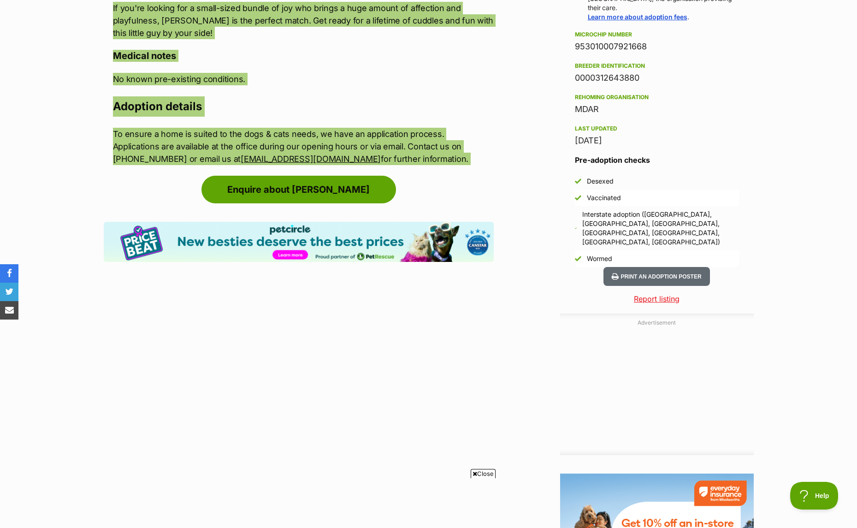
scroll to position [0, 0]
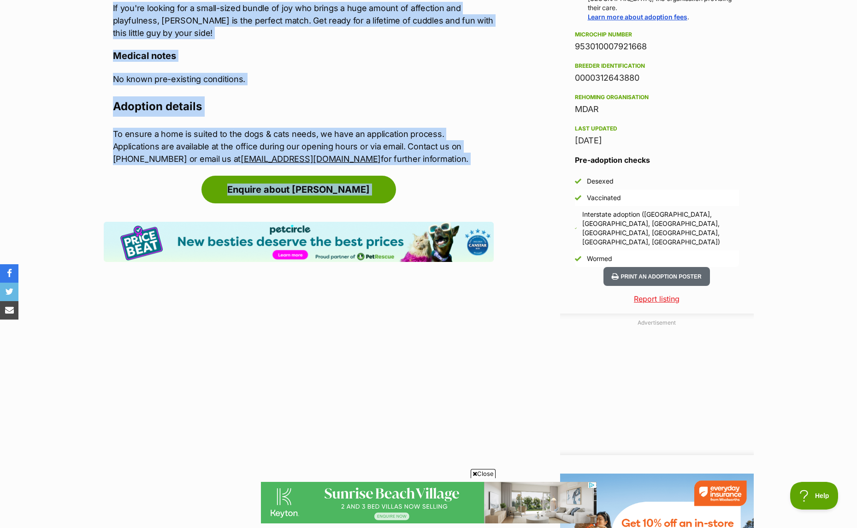
click at [347, 386] on article "Advertisement Adoption information I've been adopted! This pet is no longer ava…" at bounding box center [299, 222] width 390 height 864
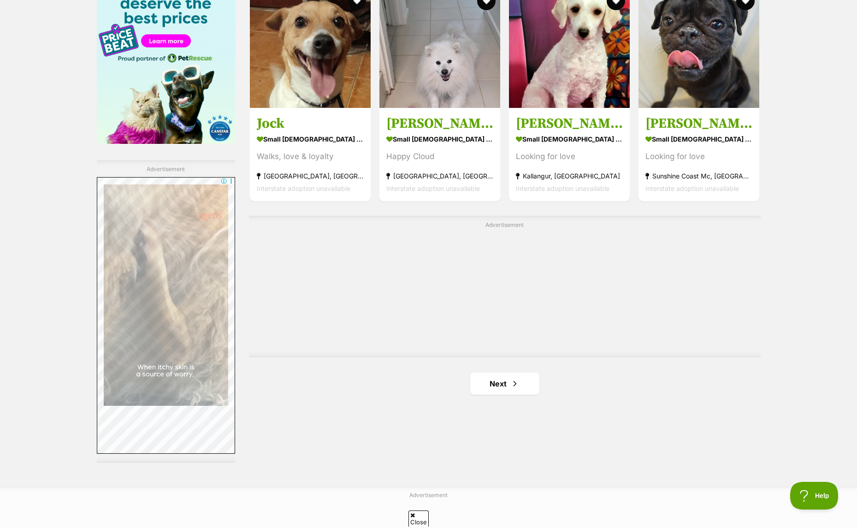
scroll to position [1521, 0]
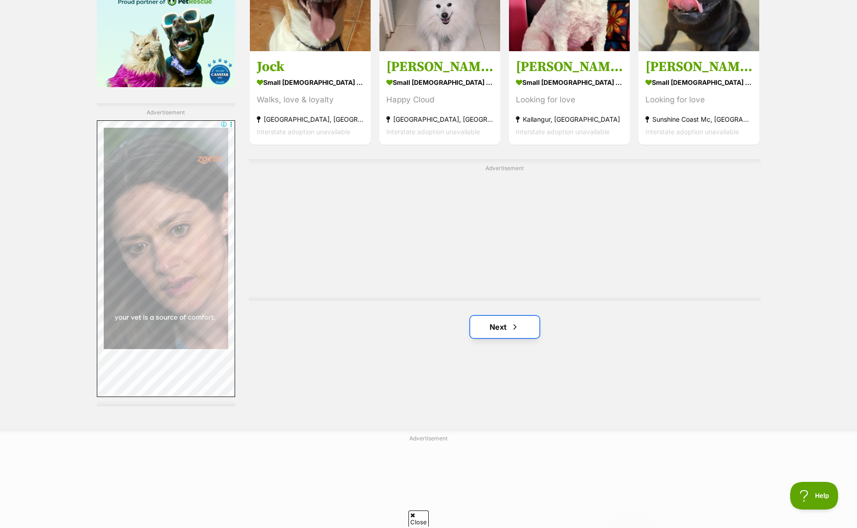
click at [501, 326] on link "Next" at bounding box center [504, 327] width 69 height 22
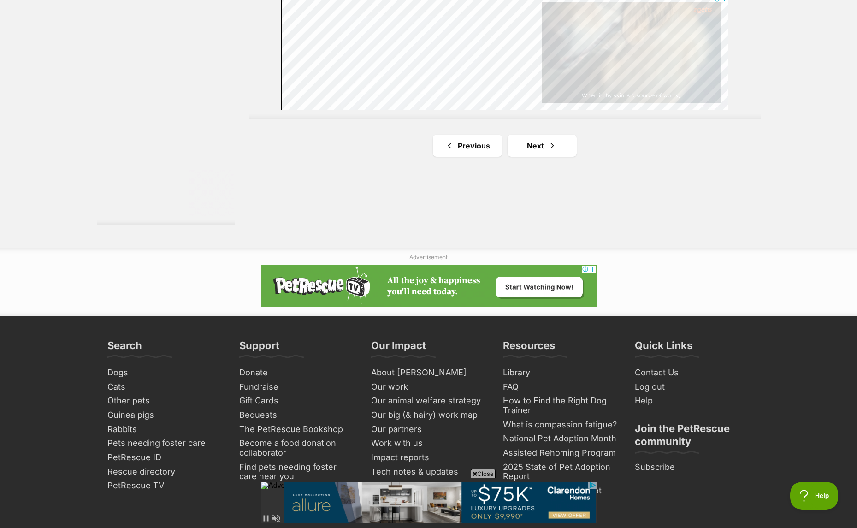
scroll to position [1705, 0]
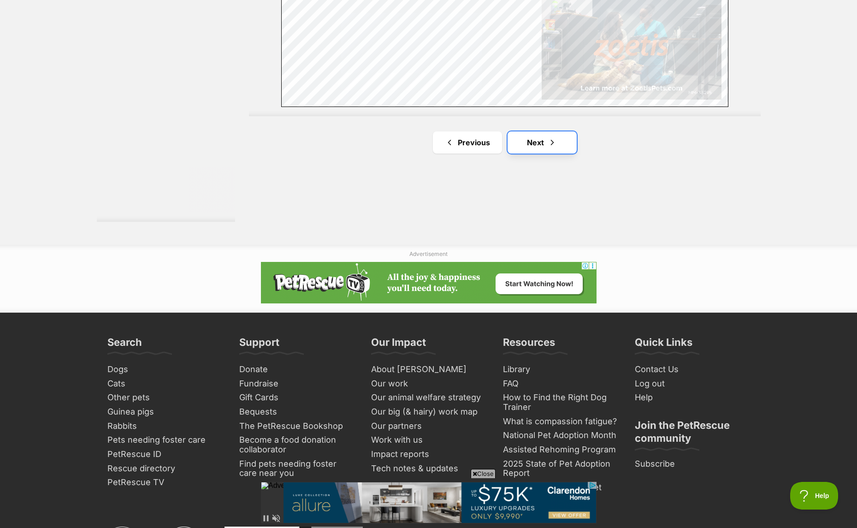
click at [560, 145] on link "Next" at bounding box center [541, 142] width 69 height 22
